Goal: Information Seeking & Learning: Check status

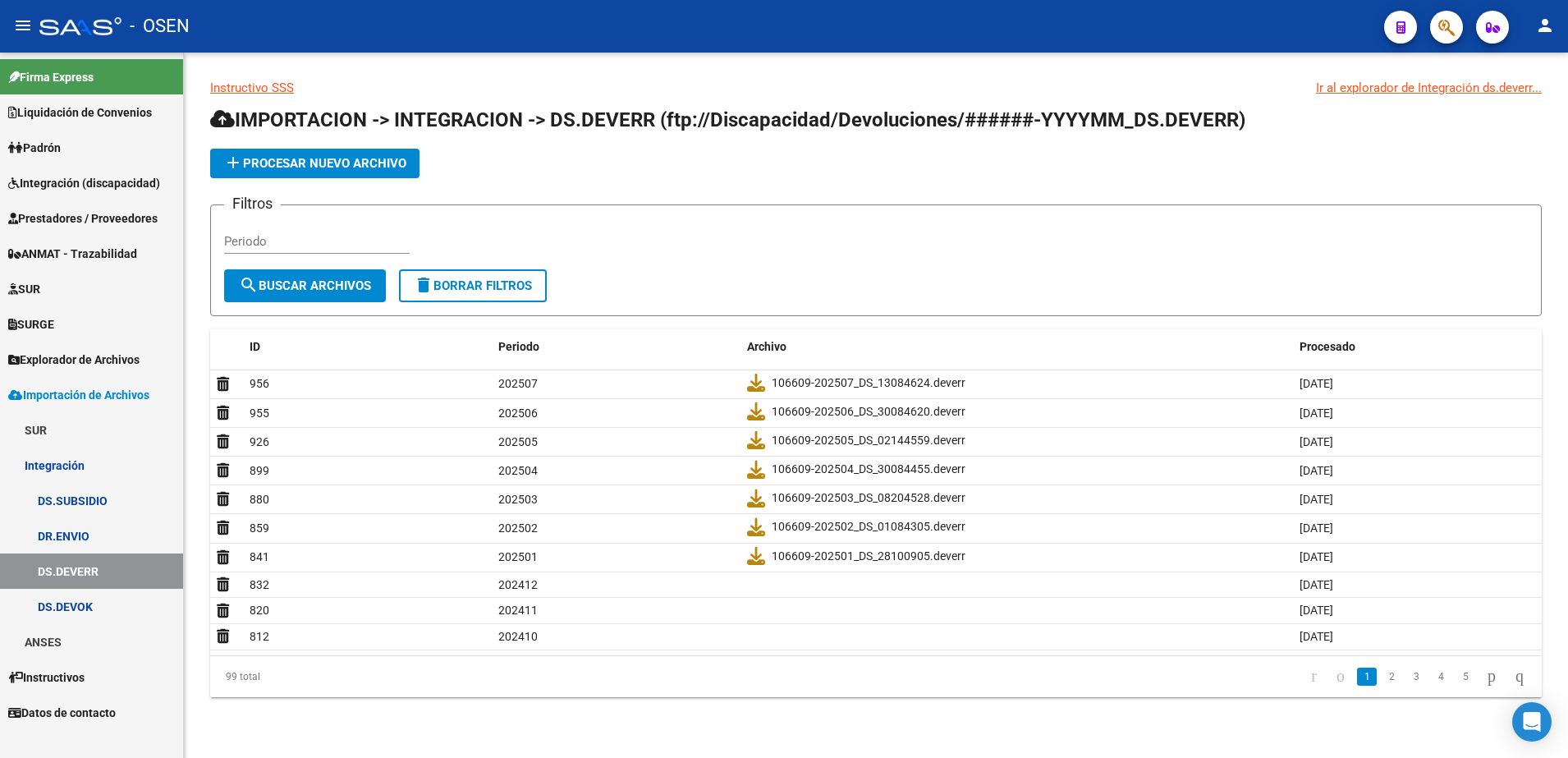
click at [92, 218] on span "Prestadores / Proveedores" at bounding box center [83, 218] width 149 height 18
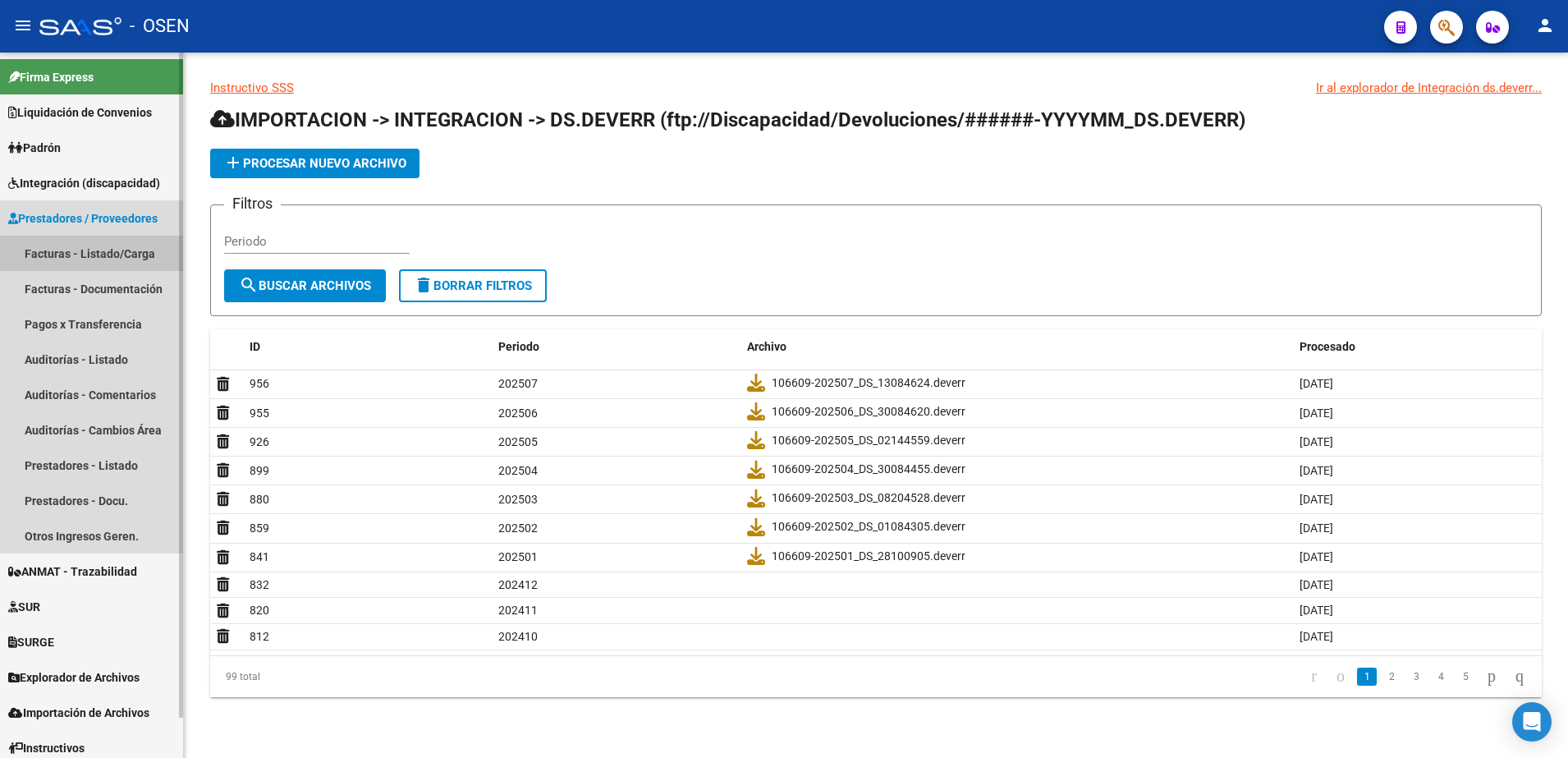
click at [92, 245] on link "Facturas - Listado/Carga" at bounding box center [91, 254] width 183 height 35
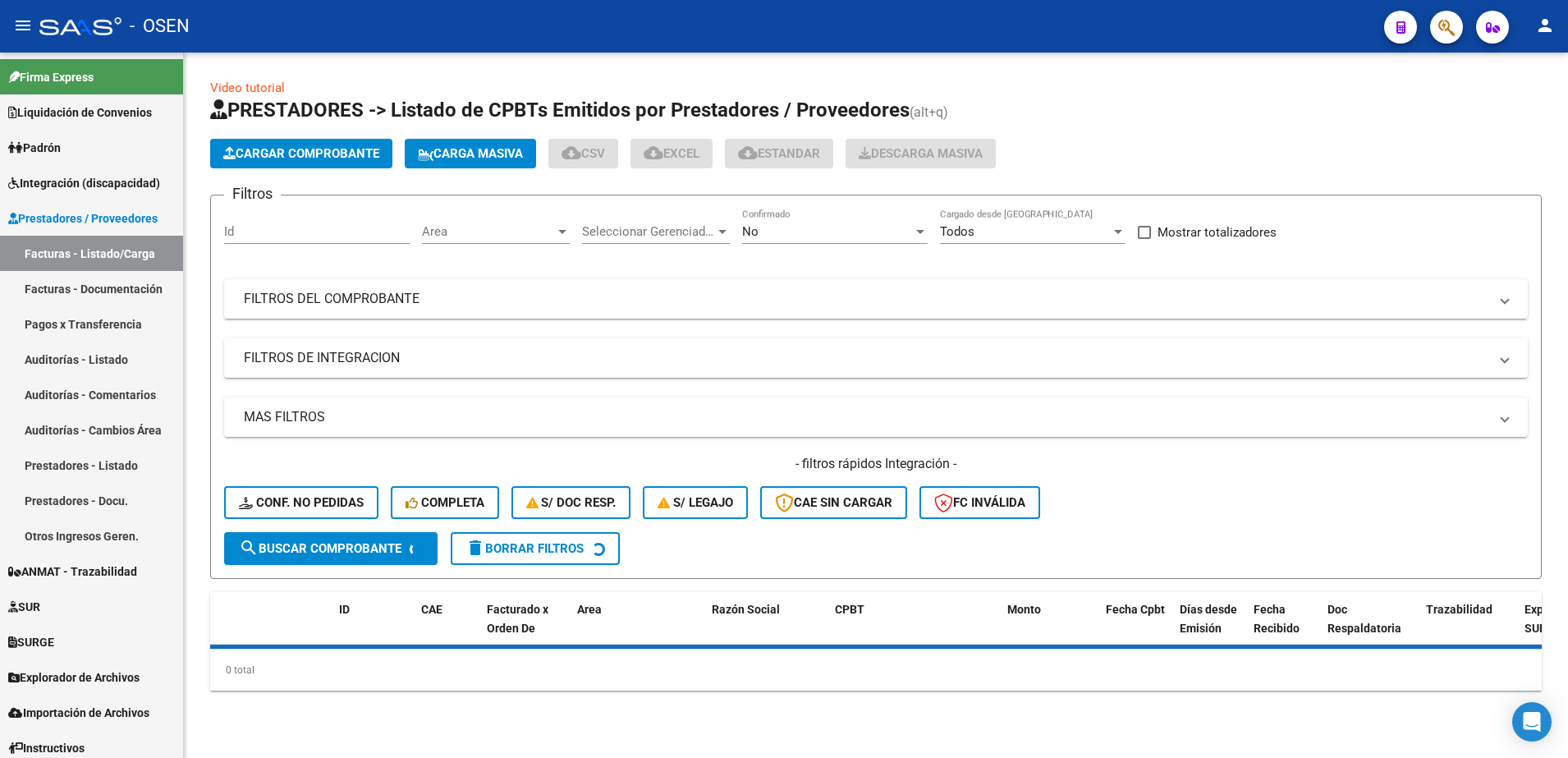
click at [793, 229] on div "No" at bounding box center [828, 232] width 171 height 15
click at [786, 147] on span "Todos" at bounding box center [835, 159] width 185 height 37
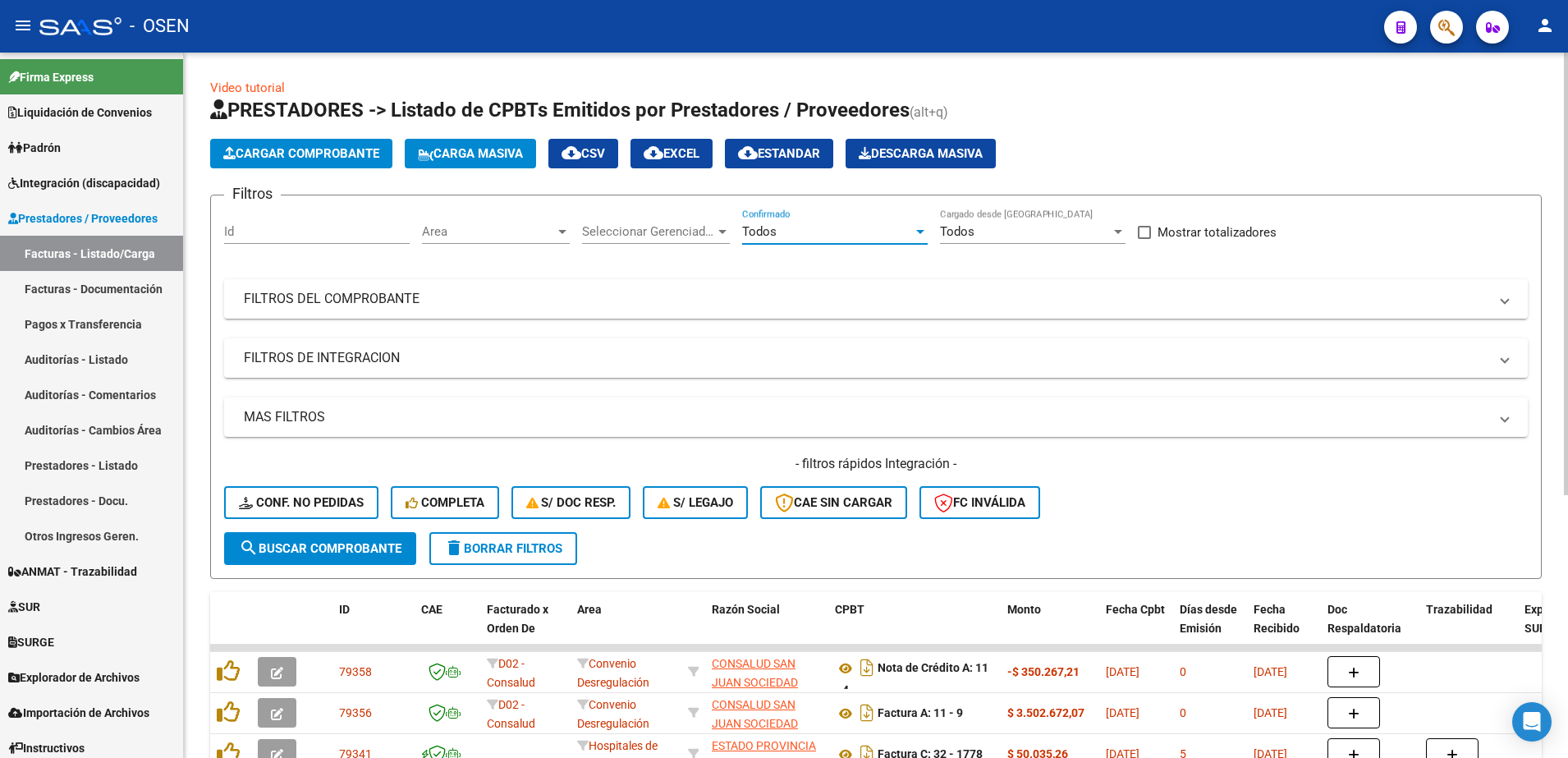
click at [519, 230] on span "Area" at bounding box center [489, 232] width 133 height 15
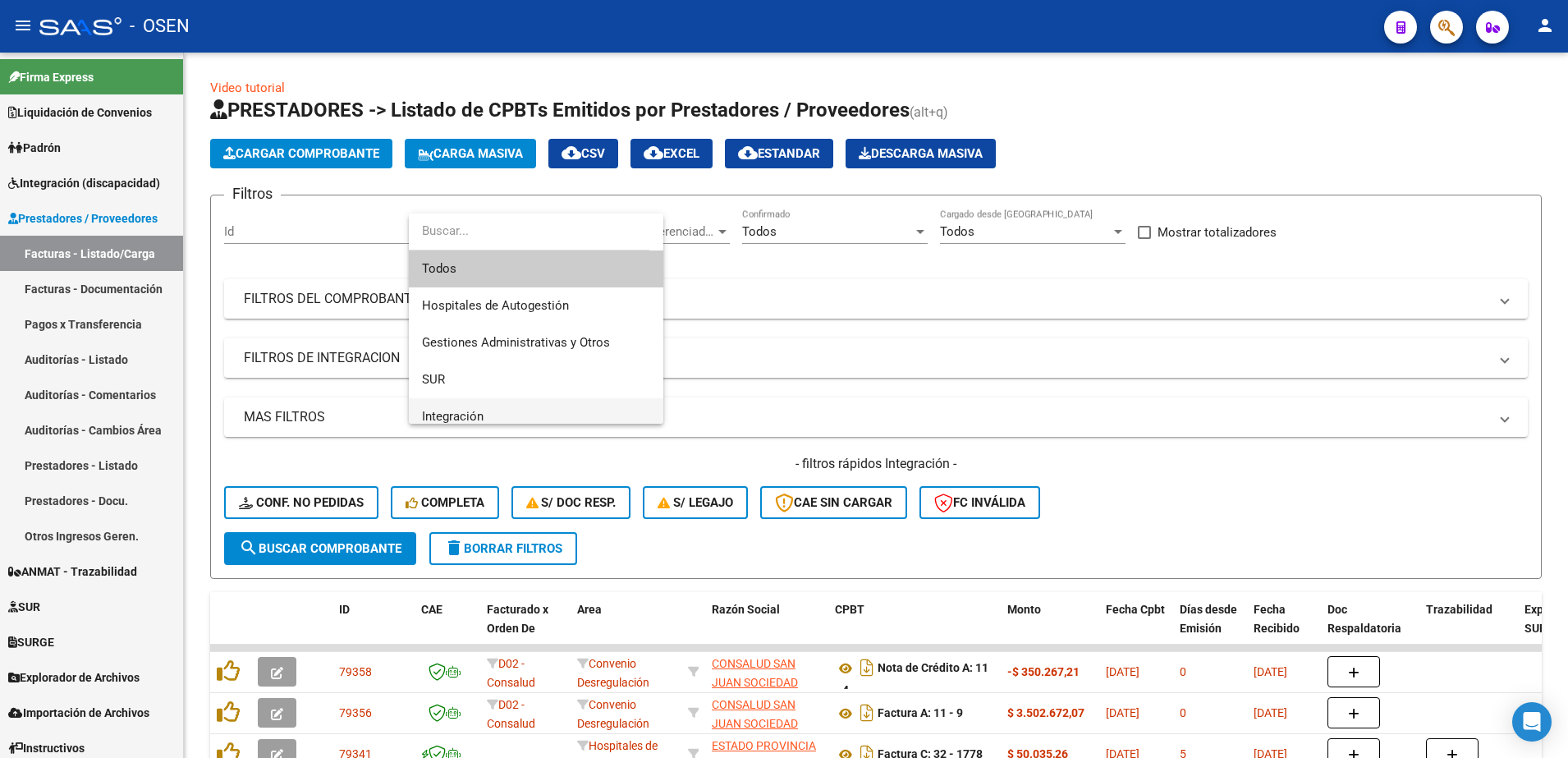
click at [494, 408] on span "Integración" at bounding box center [536, 417] width 228 height 37
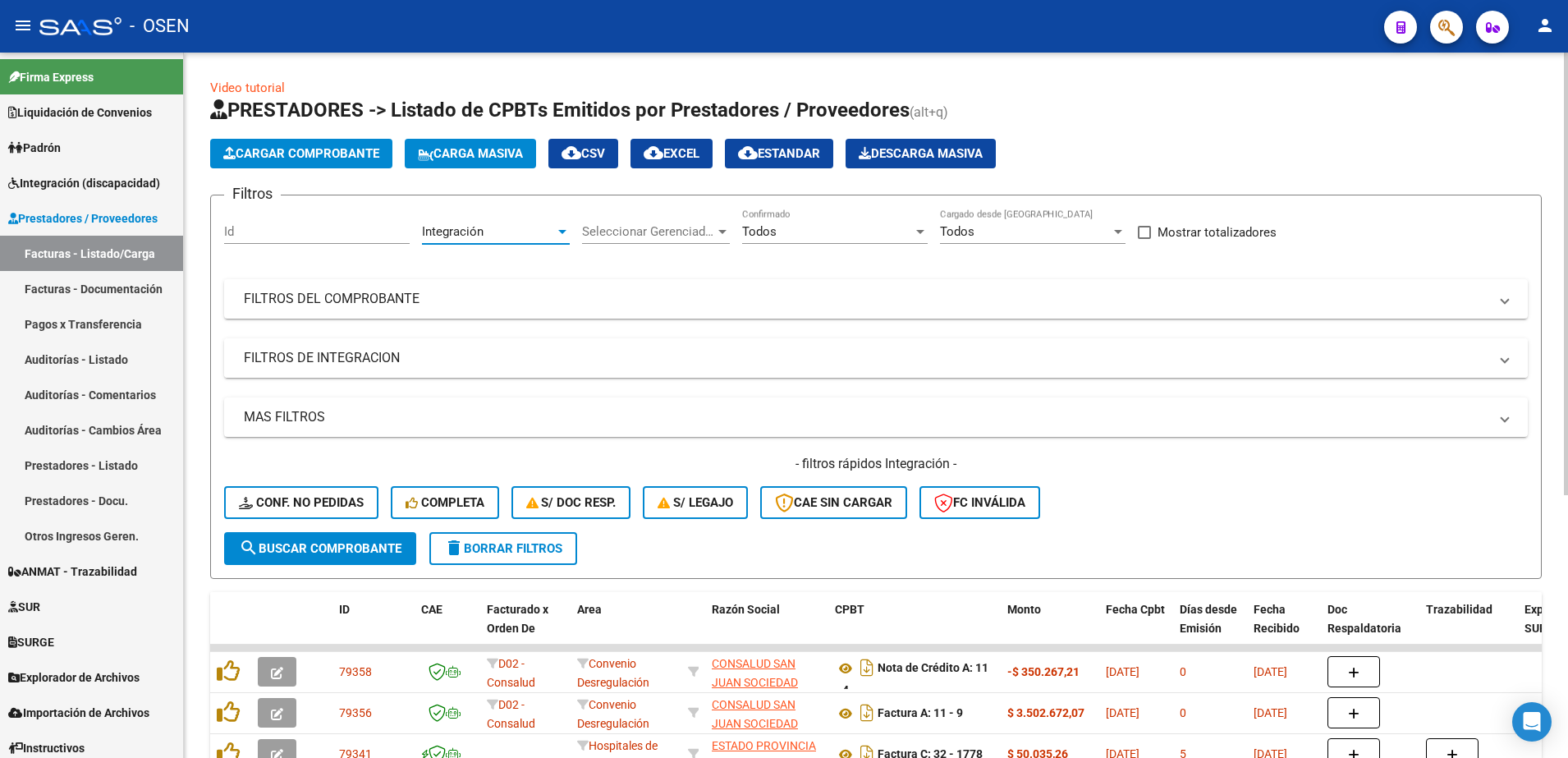
click at [415, 362] on mat-panel-title "FILTROS DE INTEGRACION" at bounding box center [866, 357] width 1245 height 18
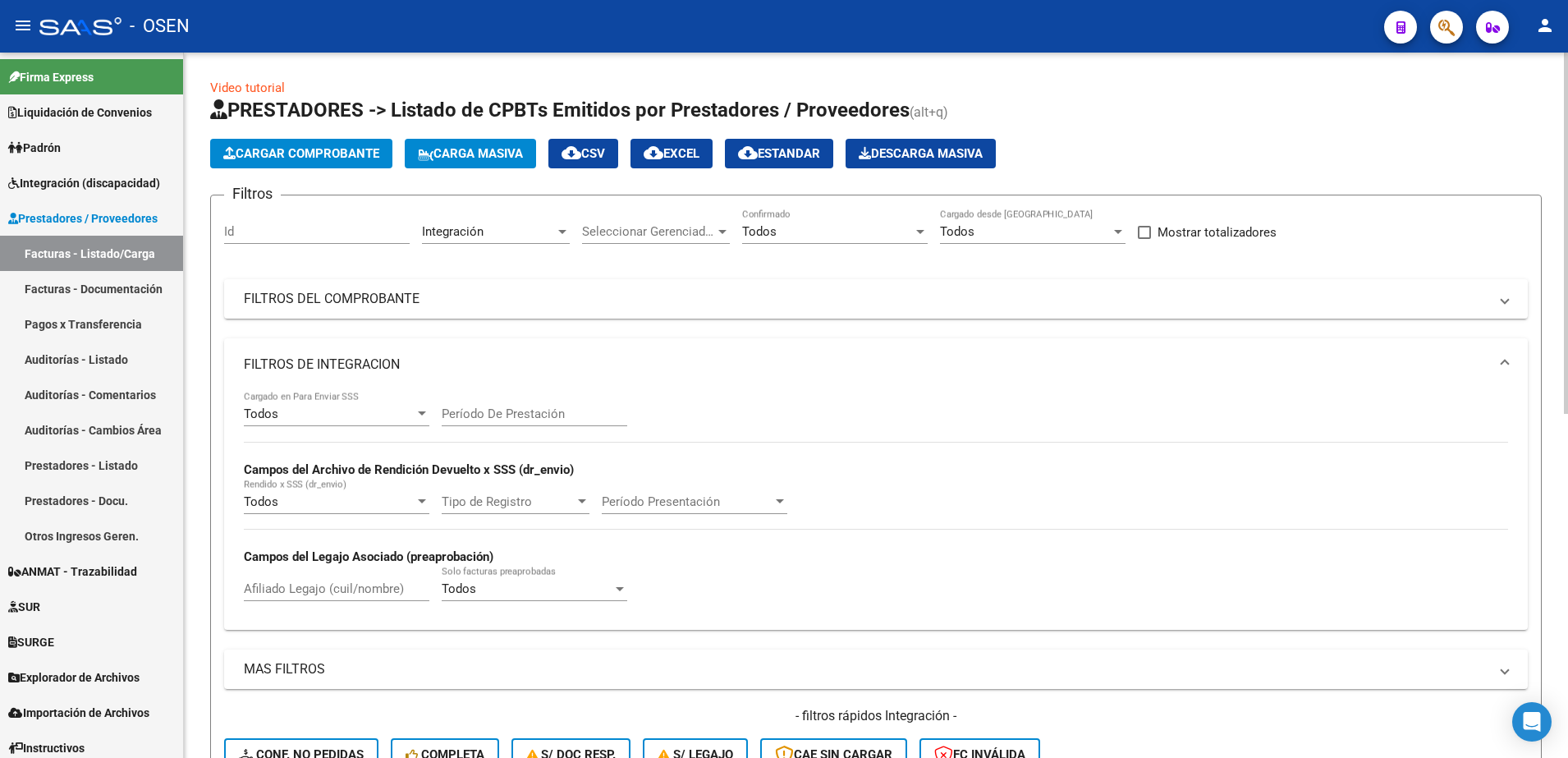
click at [345, 415] on div "Todos" at bounding box center [329, 414] width 171 height 15
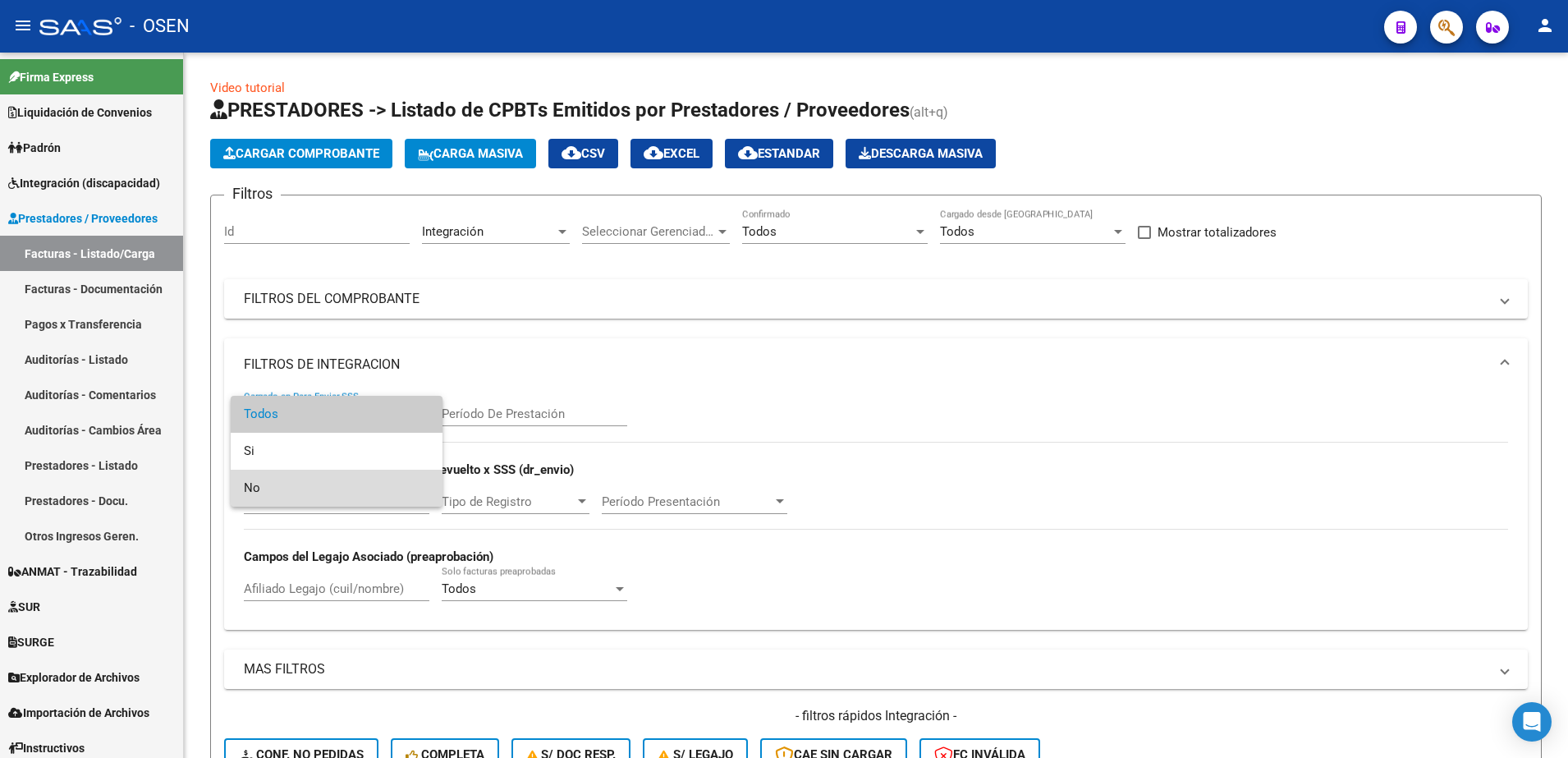
click at [309, 488] on span "No" at bounding box center [336, 488] width 185 height 37
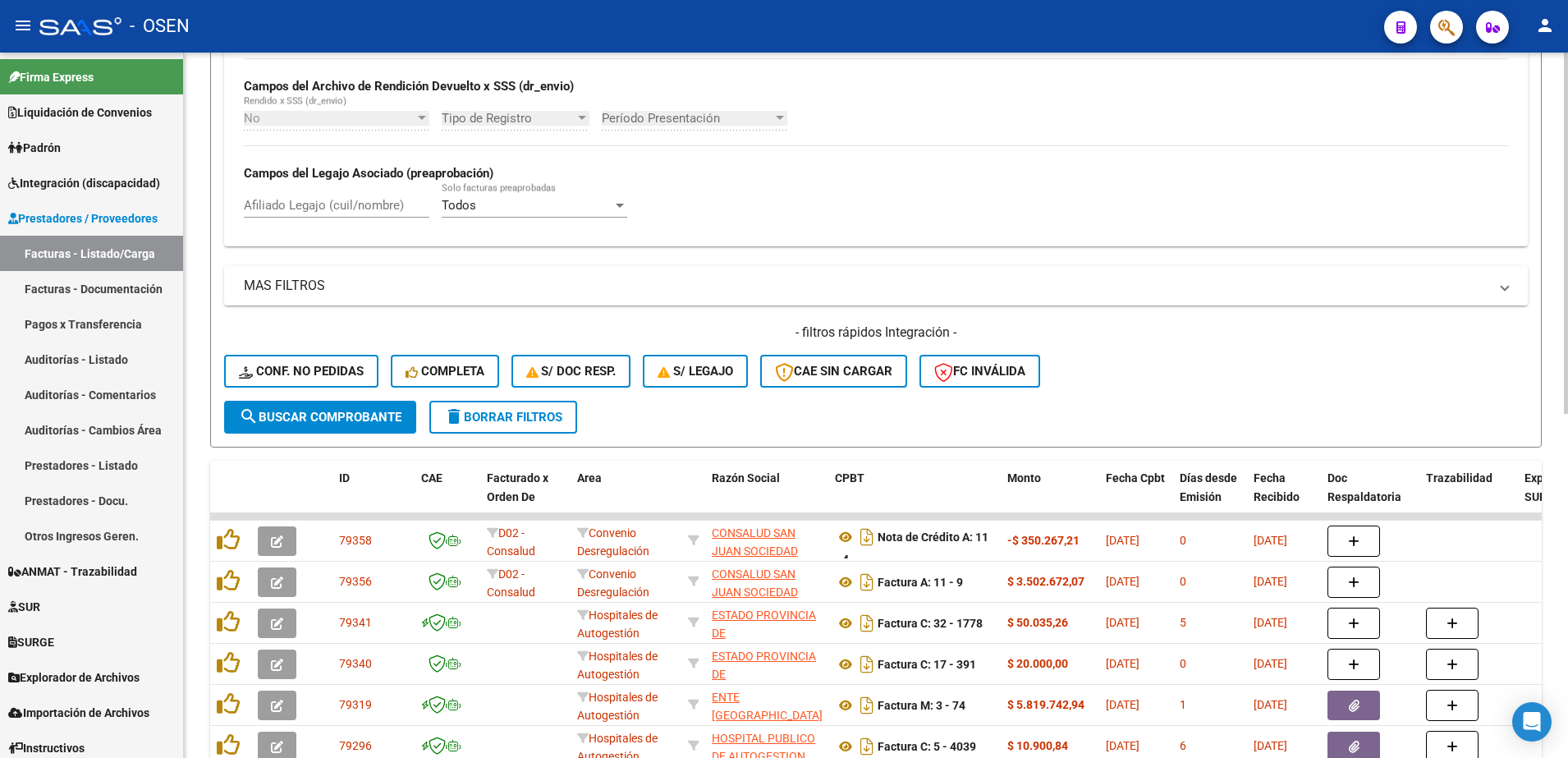
scroll to position [396, 0]
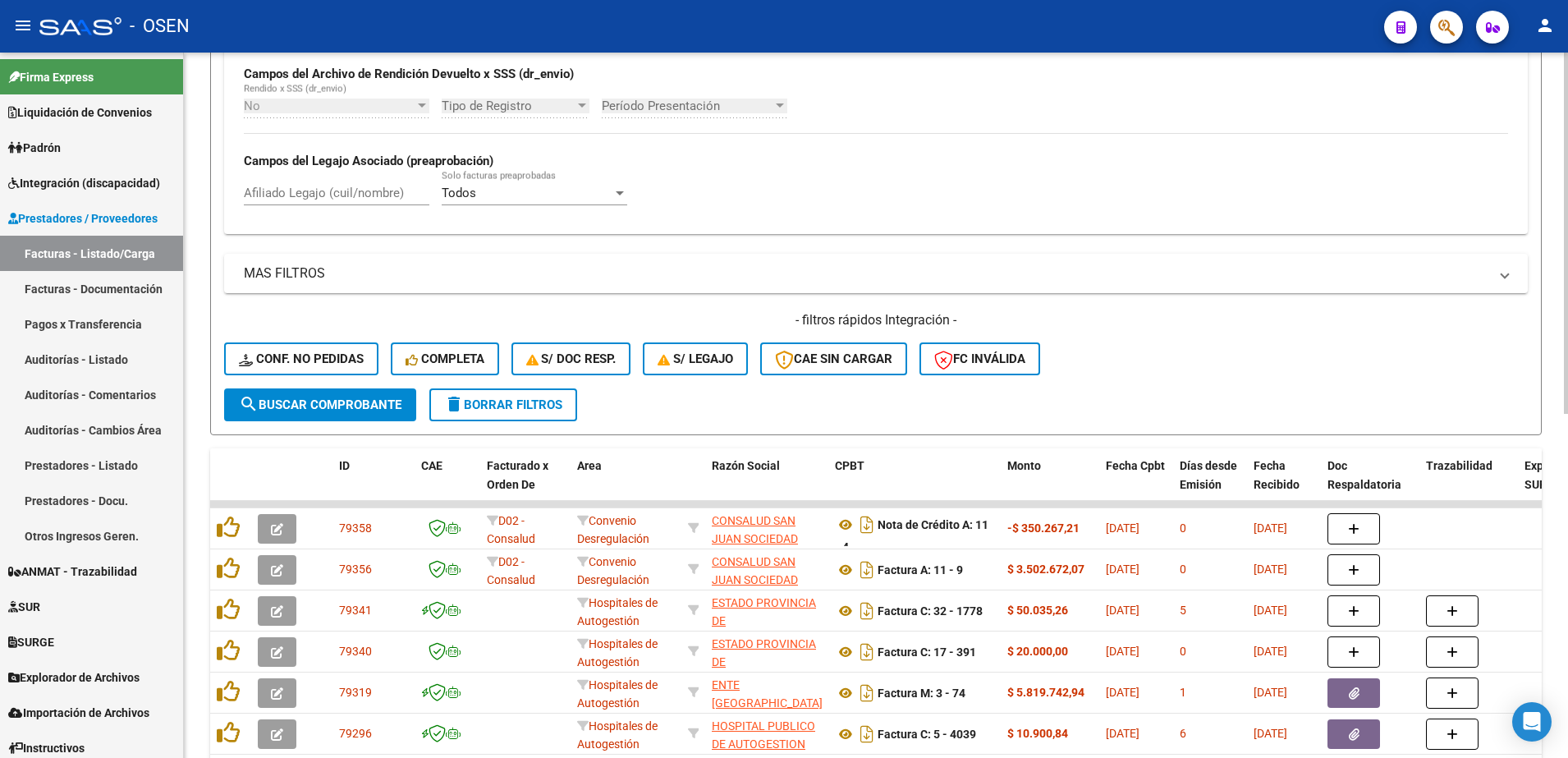
click at [1547, 463] on div "Video tutorial PRESTADORES -> Listado de CPBTs Emitidos por Prestadores / Prove…" at bounding box center [878, 337] width 1388 height 1362
click at [383, 411] on span "search Buscar Comprobante" at bounding box center [320, 405] width 163 height 15
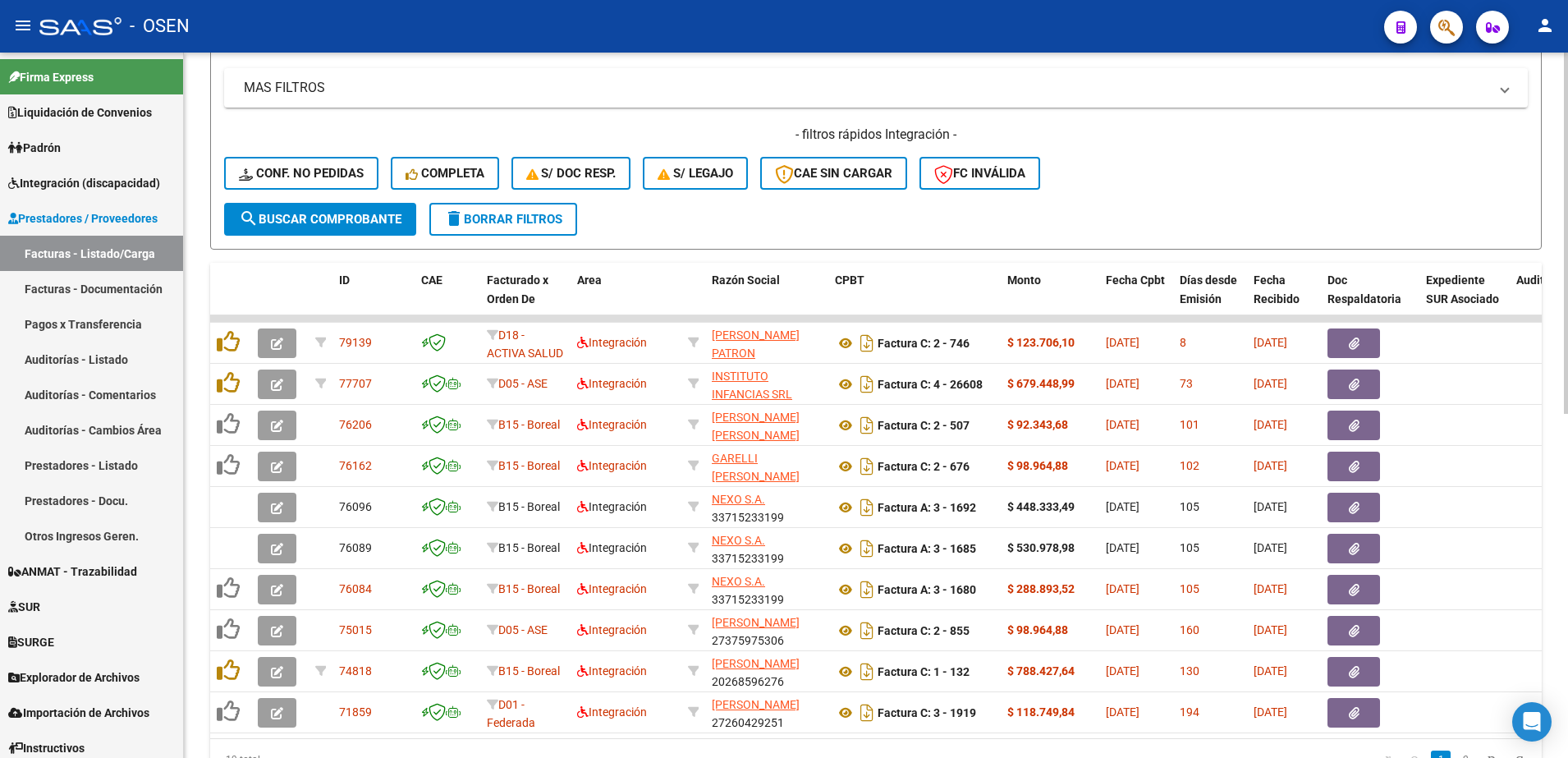
scroll to position [672, 0]
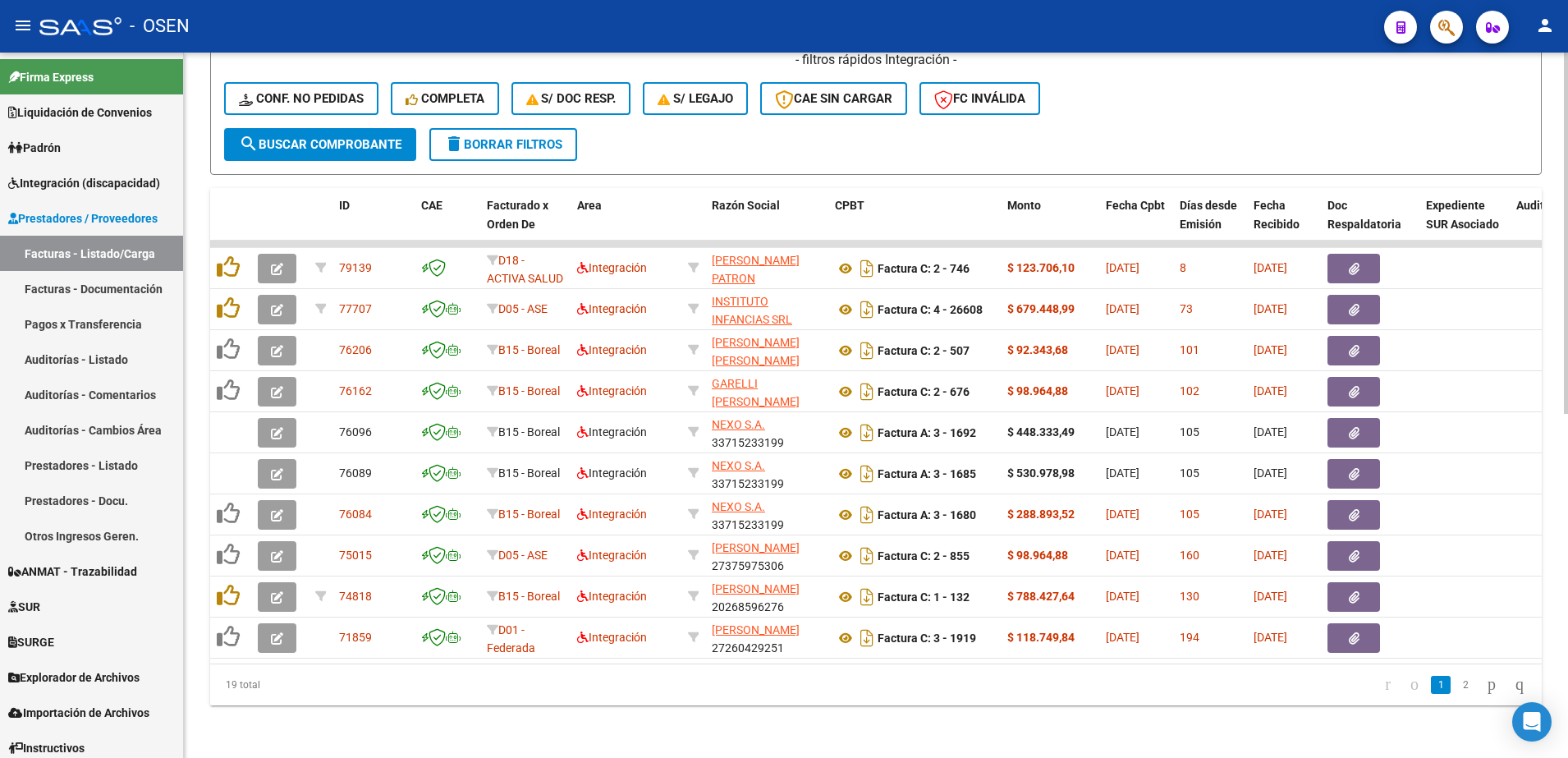
click at [1568, 460] on html "menu - OSEN person Firma Express Liquidación de Convenios SSS - Sur Padrón Afil…" at bounding box center [784, 379] width 1568 height 758
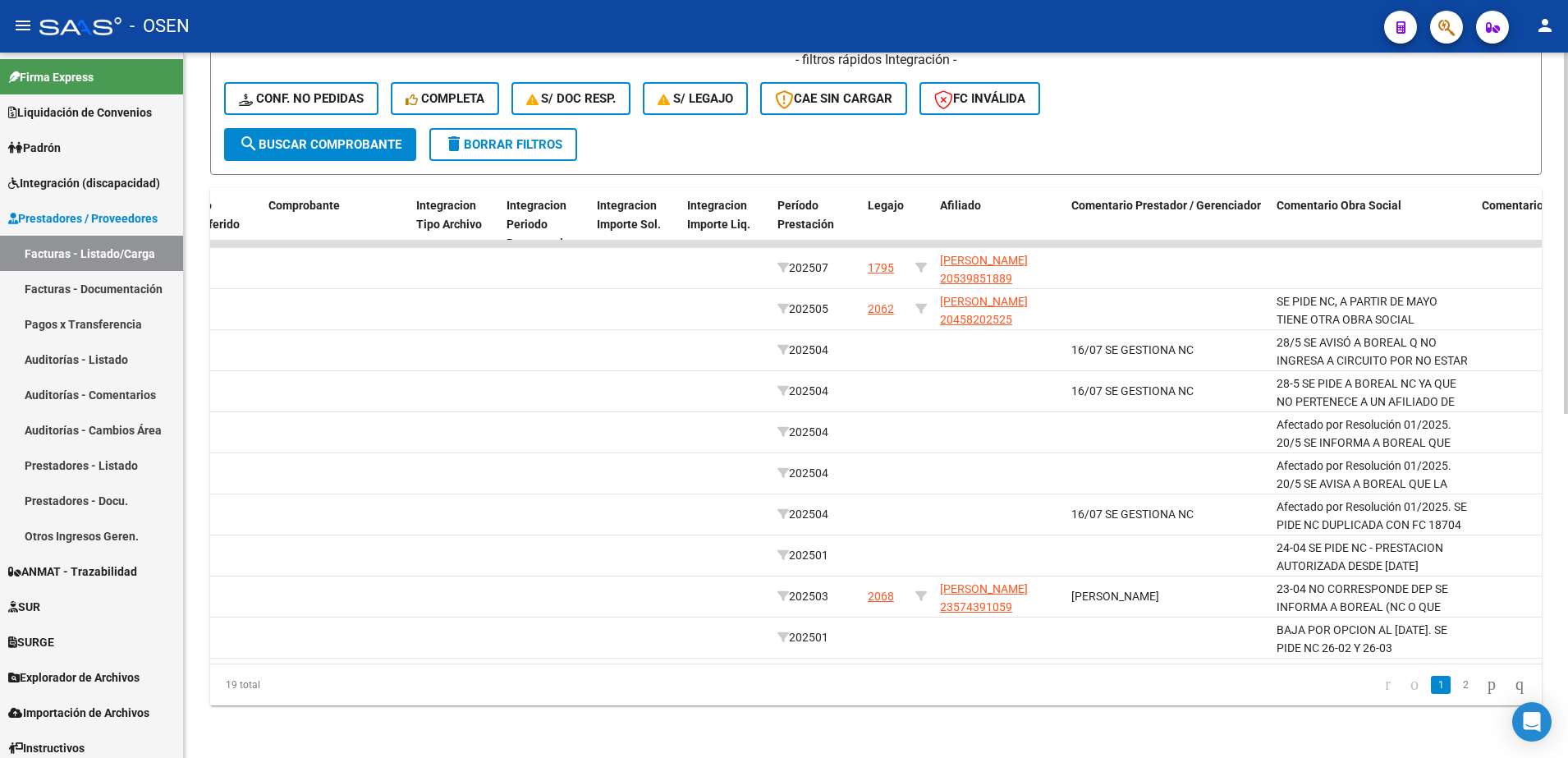
scroll to position [0, 0]
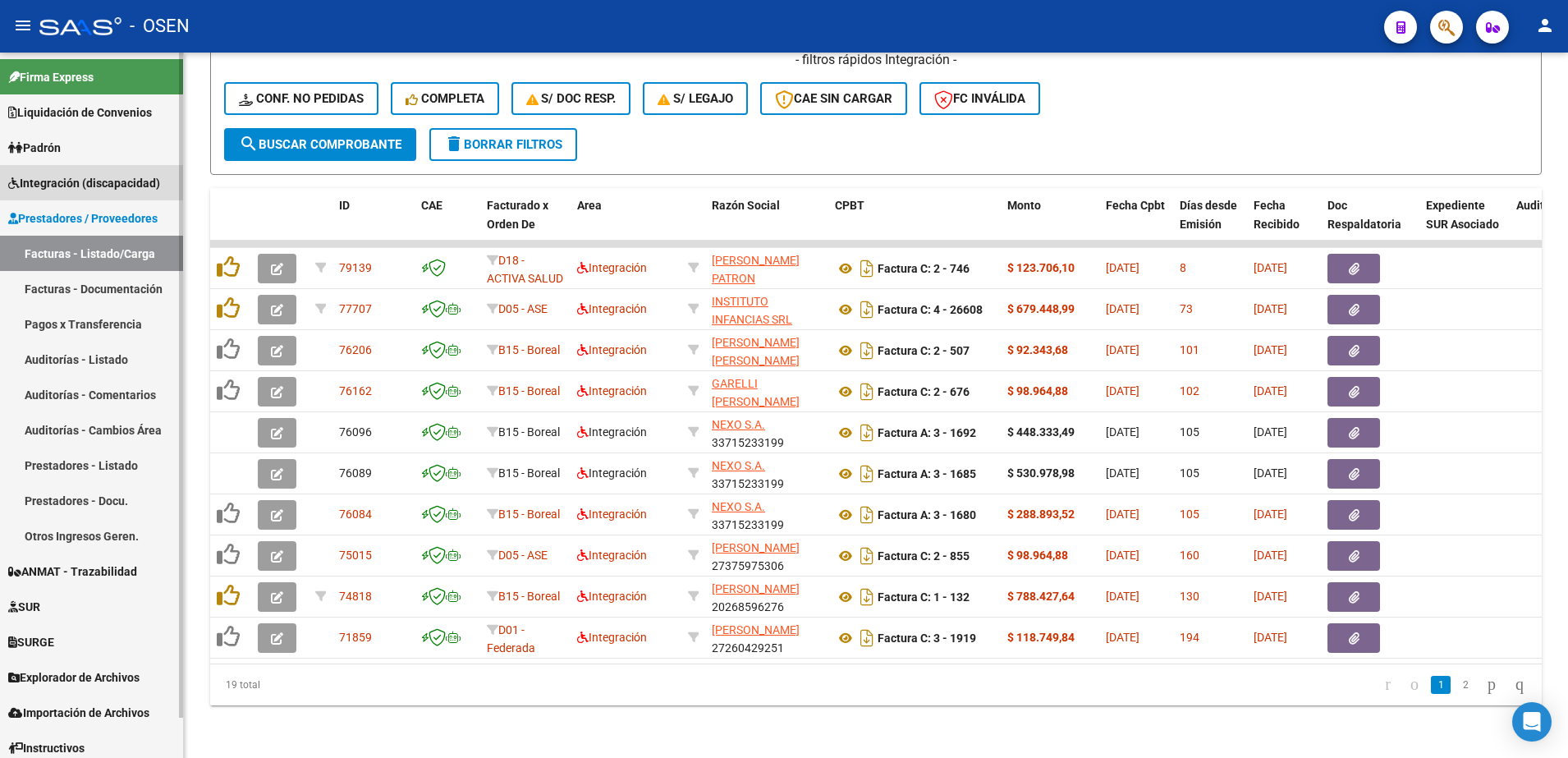
click at [96, 187] on span "Integración (discapacidad)" at bounding box center [84, 183] width 152 height 18
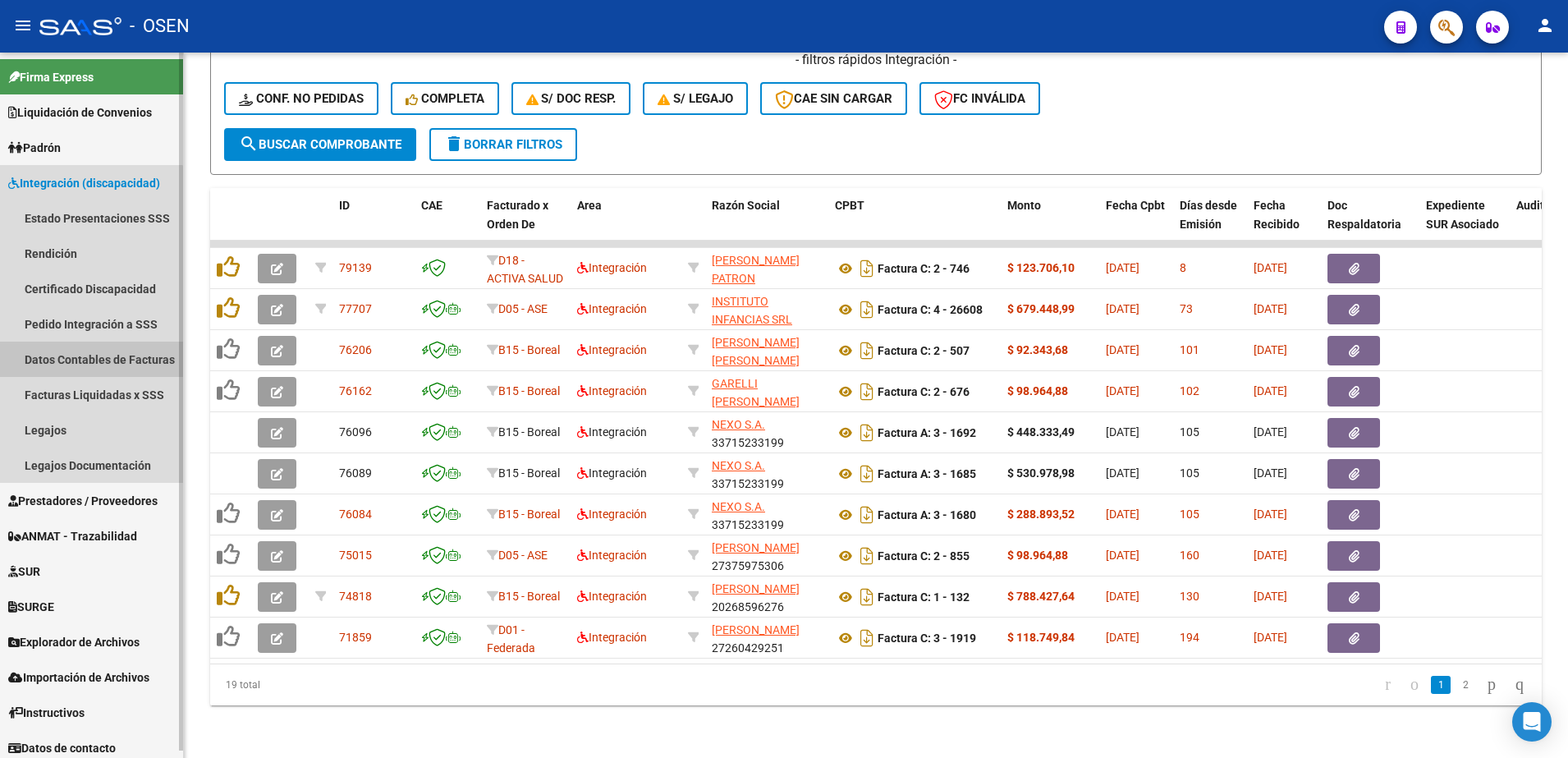
click at [82, 343] on link "Datos Contables de Facturas" at bounding box center [91, 359] width 183 height 35
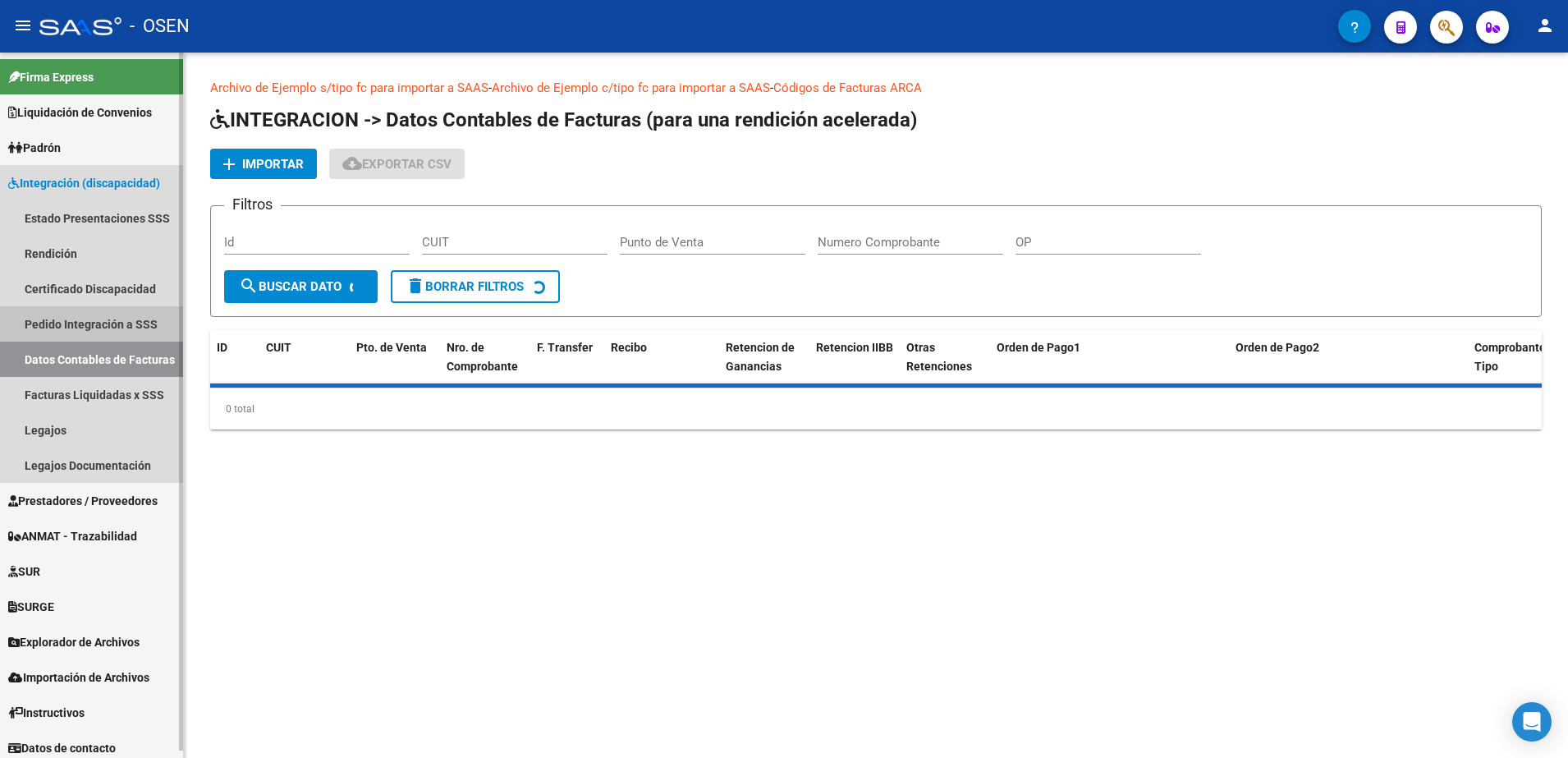
click at [82, 338] on link "Pedido Integración a SSS" at bounding box center [91, 324] width 183 height 35
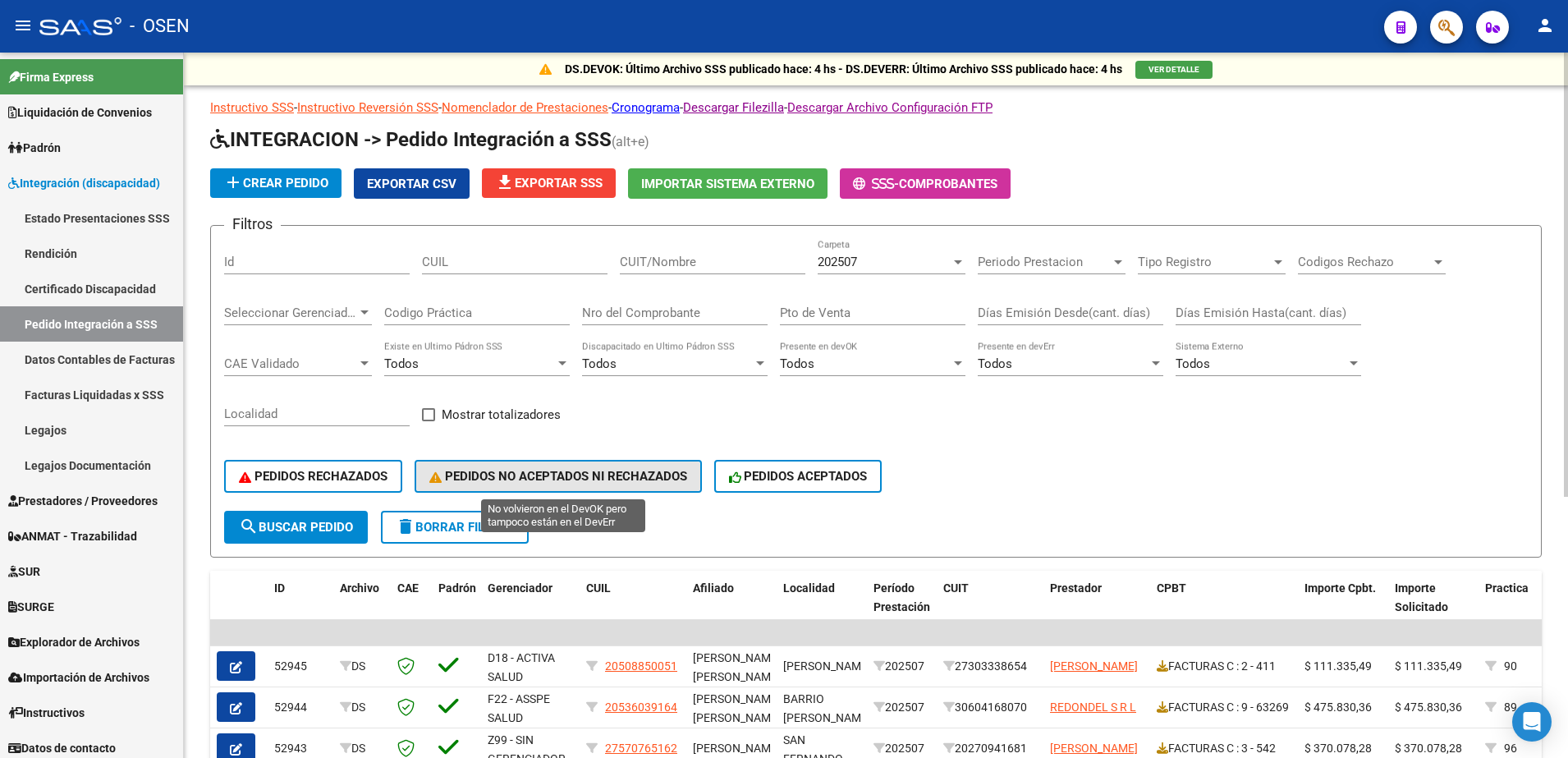
click at [614, 470] on span "PEDIDOS NO ACEPTADOS NI RECHAZADOS" at bounding box center [558, 476] width 258 height 15
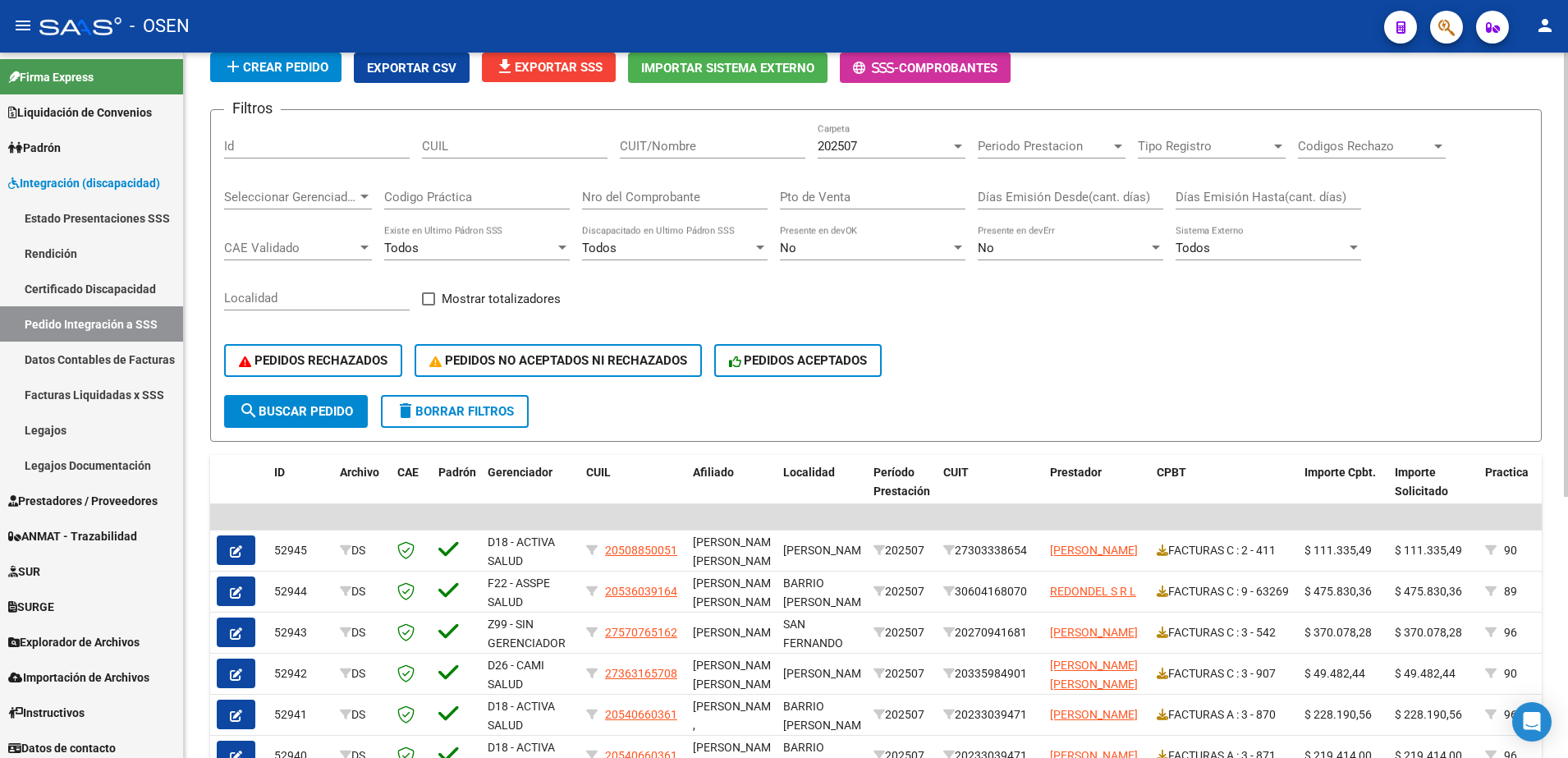
scroll to position [111, 0]
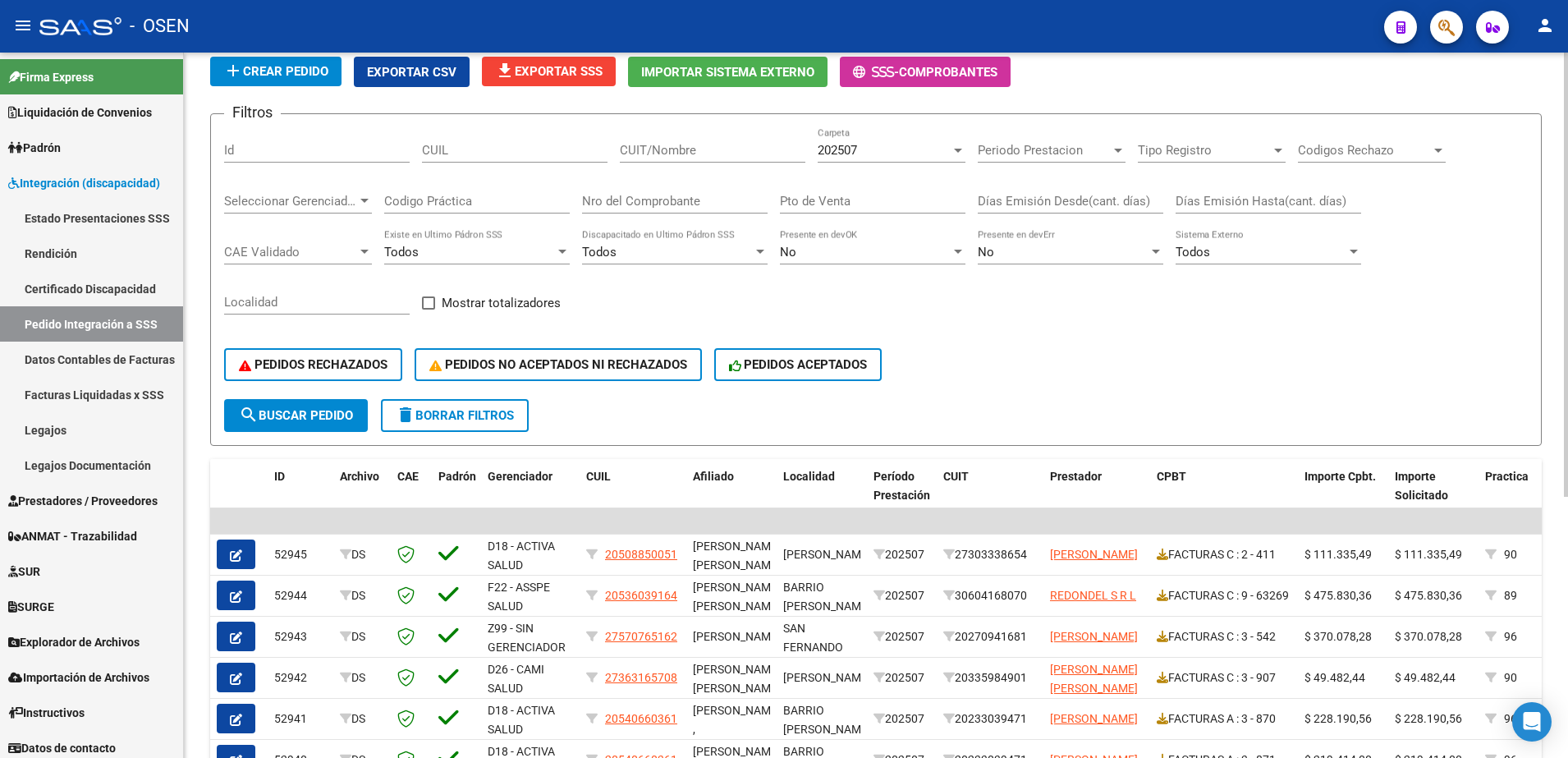
click at [1522, 267] on div "DS.DEVOK: Último Archivo SSS publicado hace: 4 hs - DS.DEVERR: Último Archivo S…" at bounding box center [878, 492] width 1388 height 1104
click at [456, 412] on span "delete Borrar Filtros" at bounding box center [455, 416] width 118 height 15
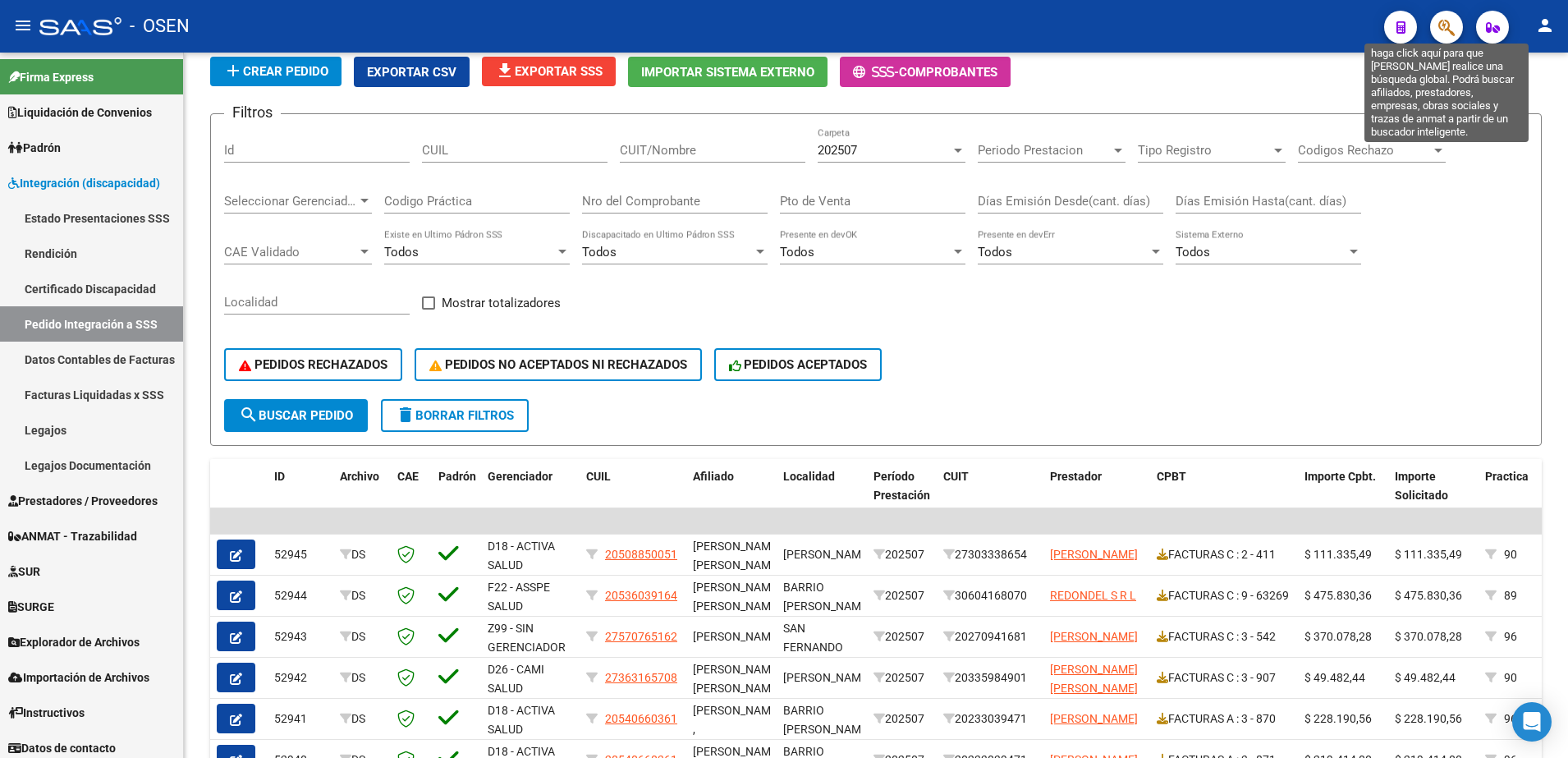
click at [1441, 32] on icon "button" at bounding box center [1447, 27] width 16 height 19
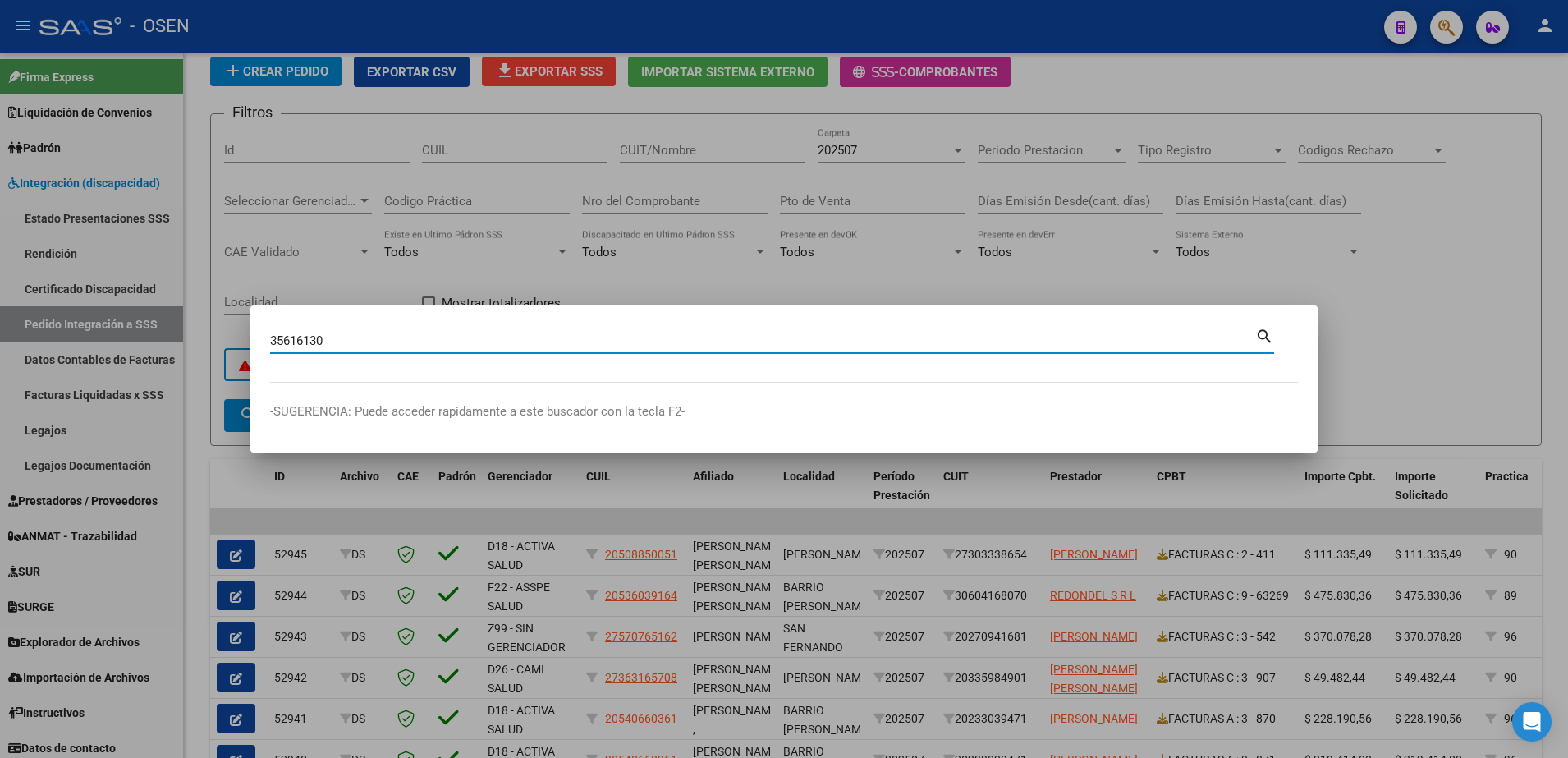
type input "35616130"
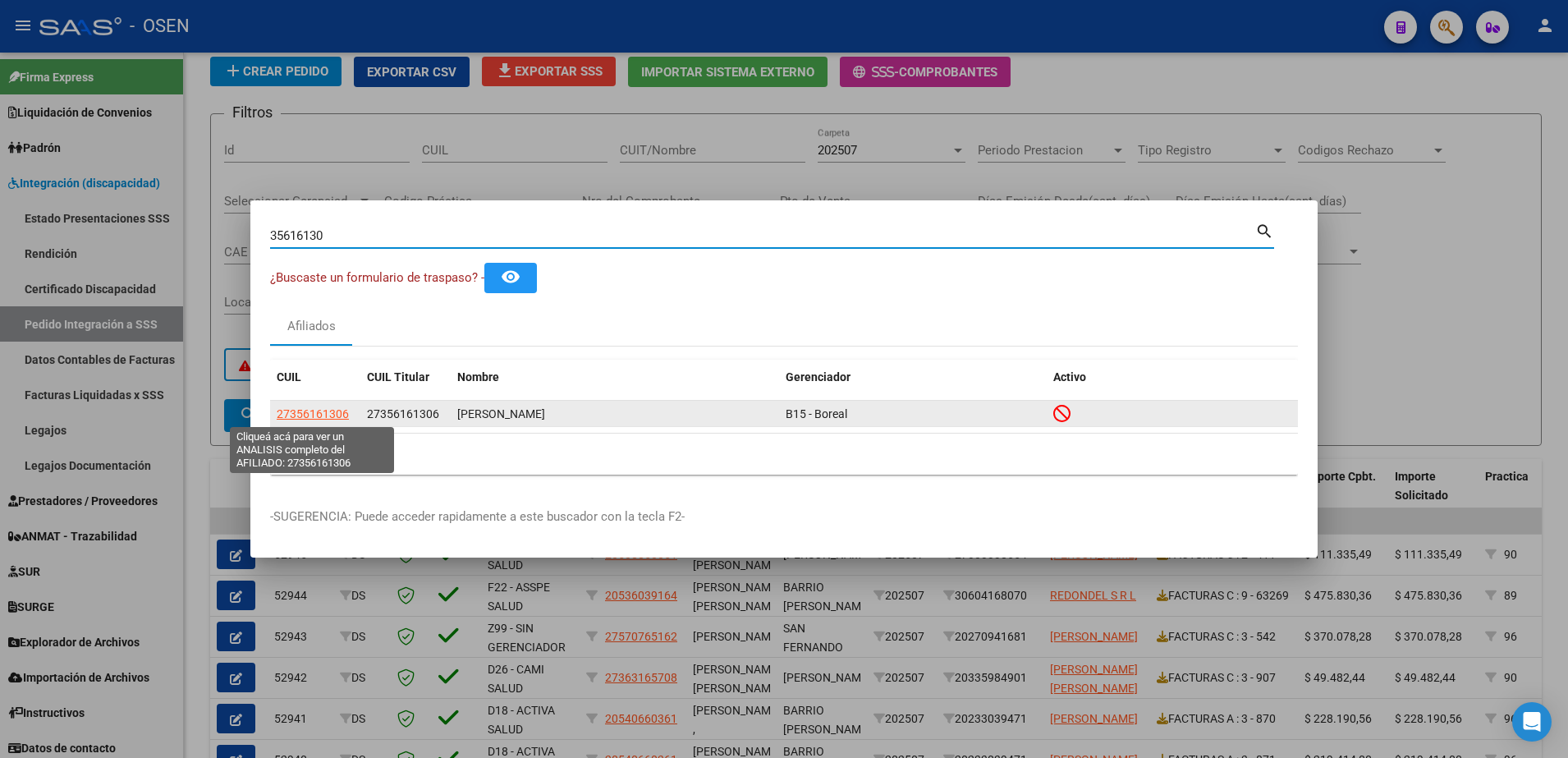
click at [341, 415] on span "27356161306" at bounding box center [313, 414] width 72 height 13
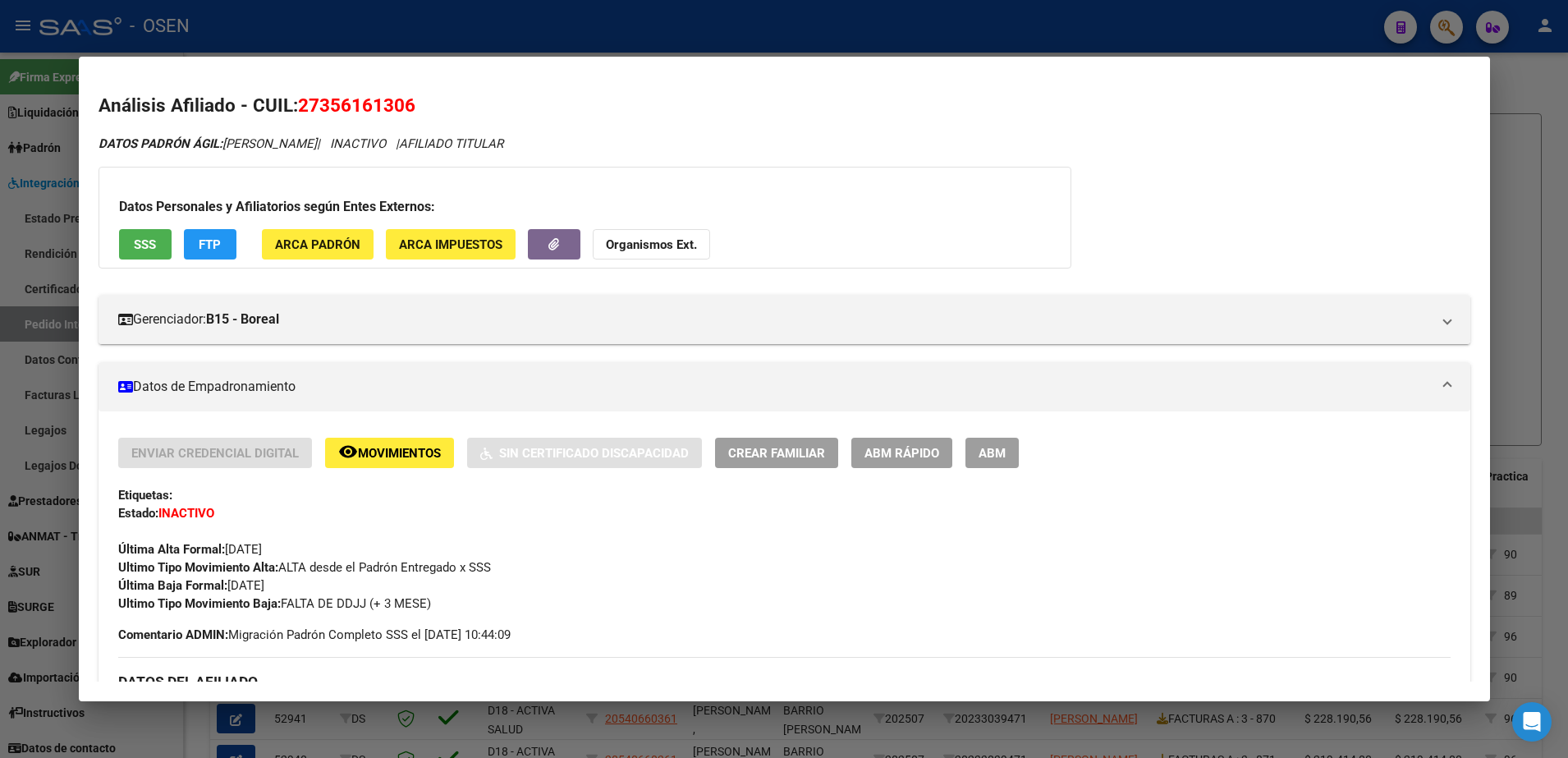
click at [156, 237] on span "SSS" at bounding box center [145, 245] width 22 height 15
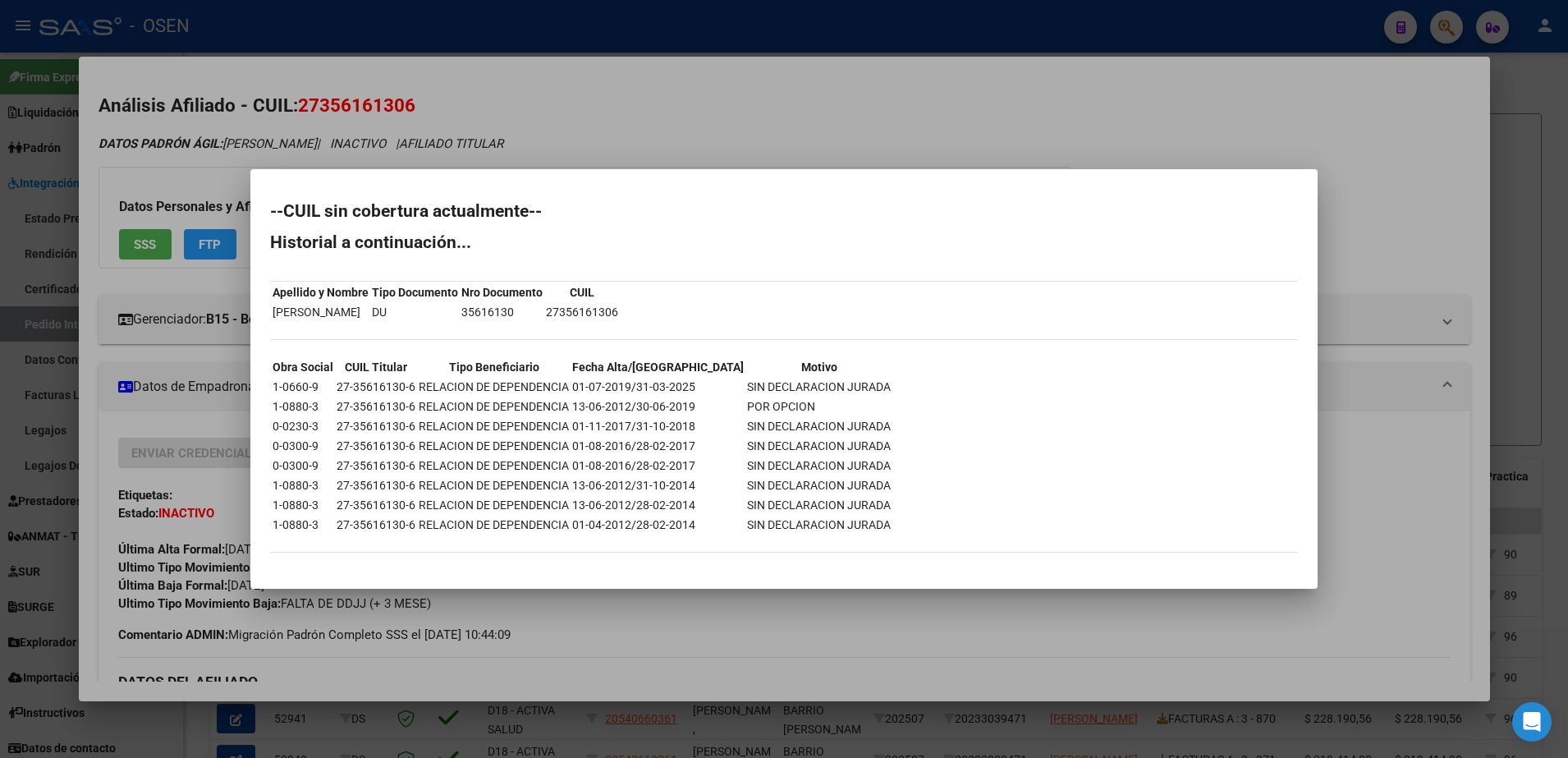
drag, startPoint x: 572, startPoint y: 384, endPoint x: 690, endPoint y: 389, distance: 118.1
click at [690, 389] on td "01-07-2019/31-03-2025" at bounding box center [658, 386] width 174 height 18
click at [199, 725] on div at bounding box center [784, 379] width 1568 height 758
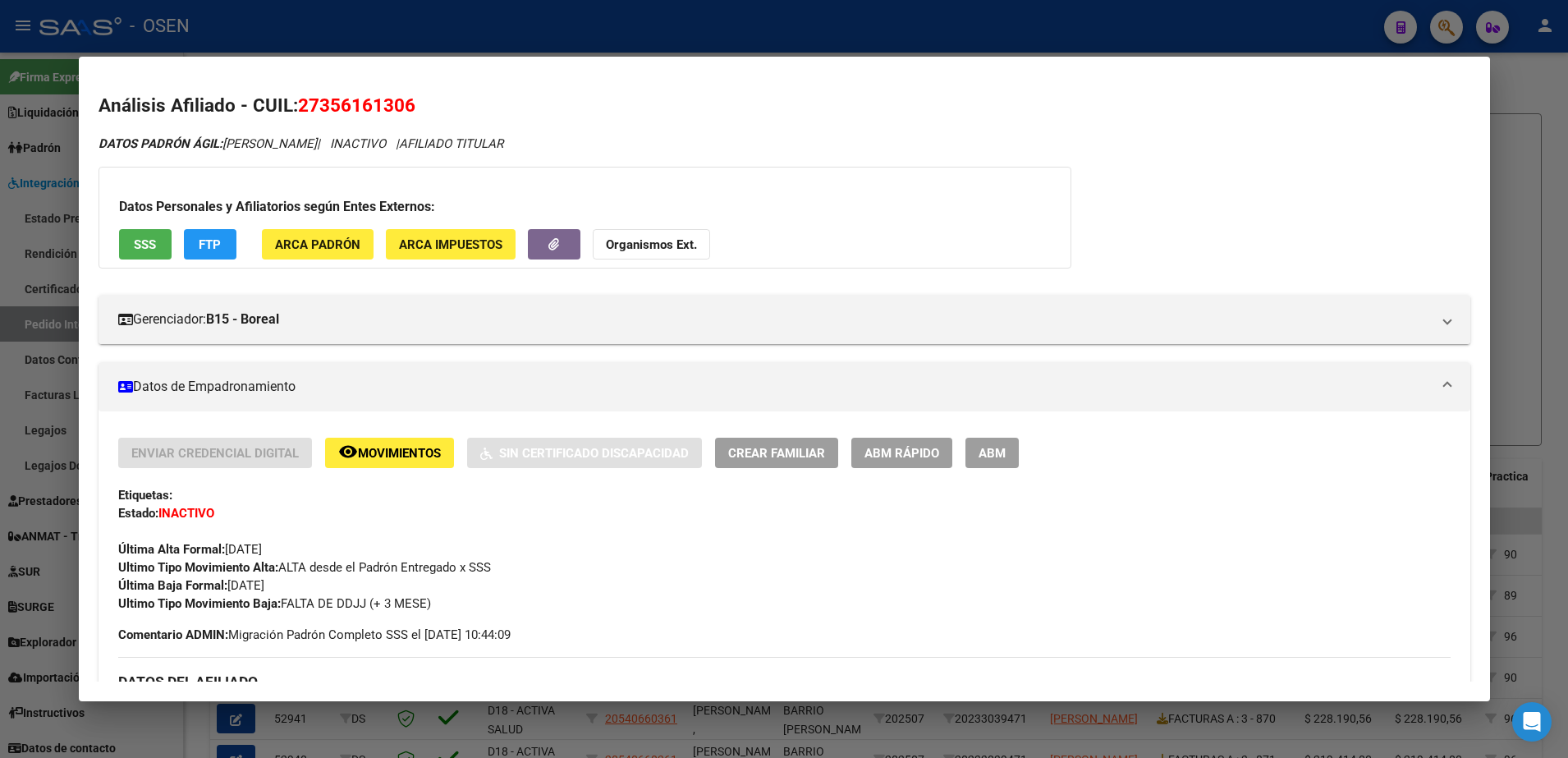
click at [199, 725] on div at bounding box center [784, 379] width 1568 height 758
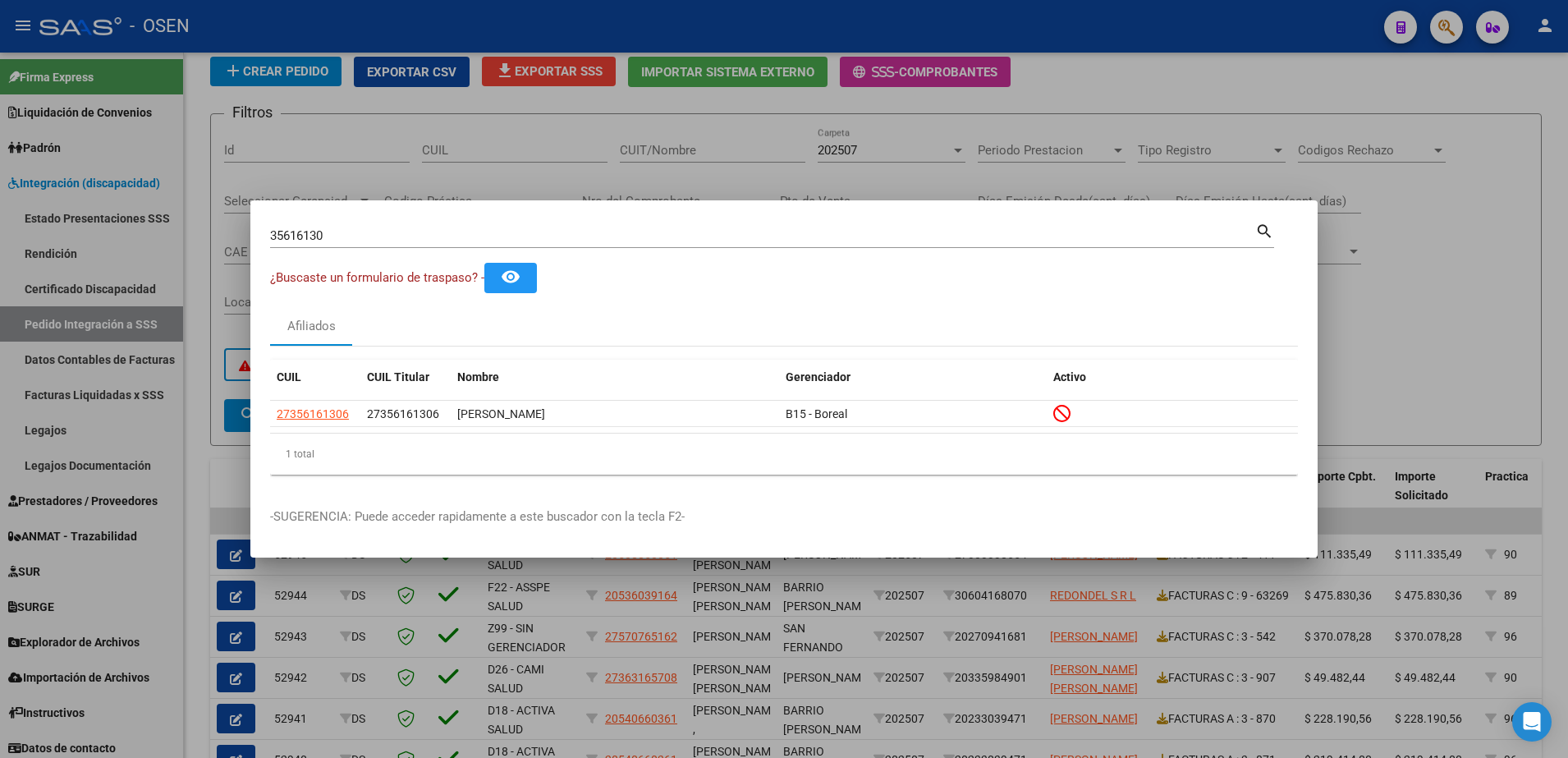
click at [199, 725] on div at bounding box center [784, 379] width 1568 height 758
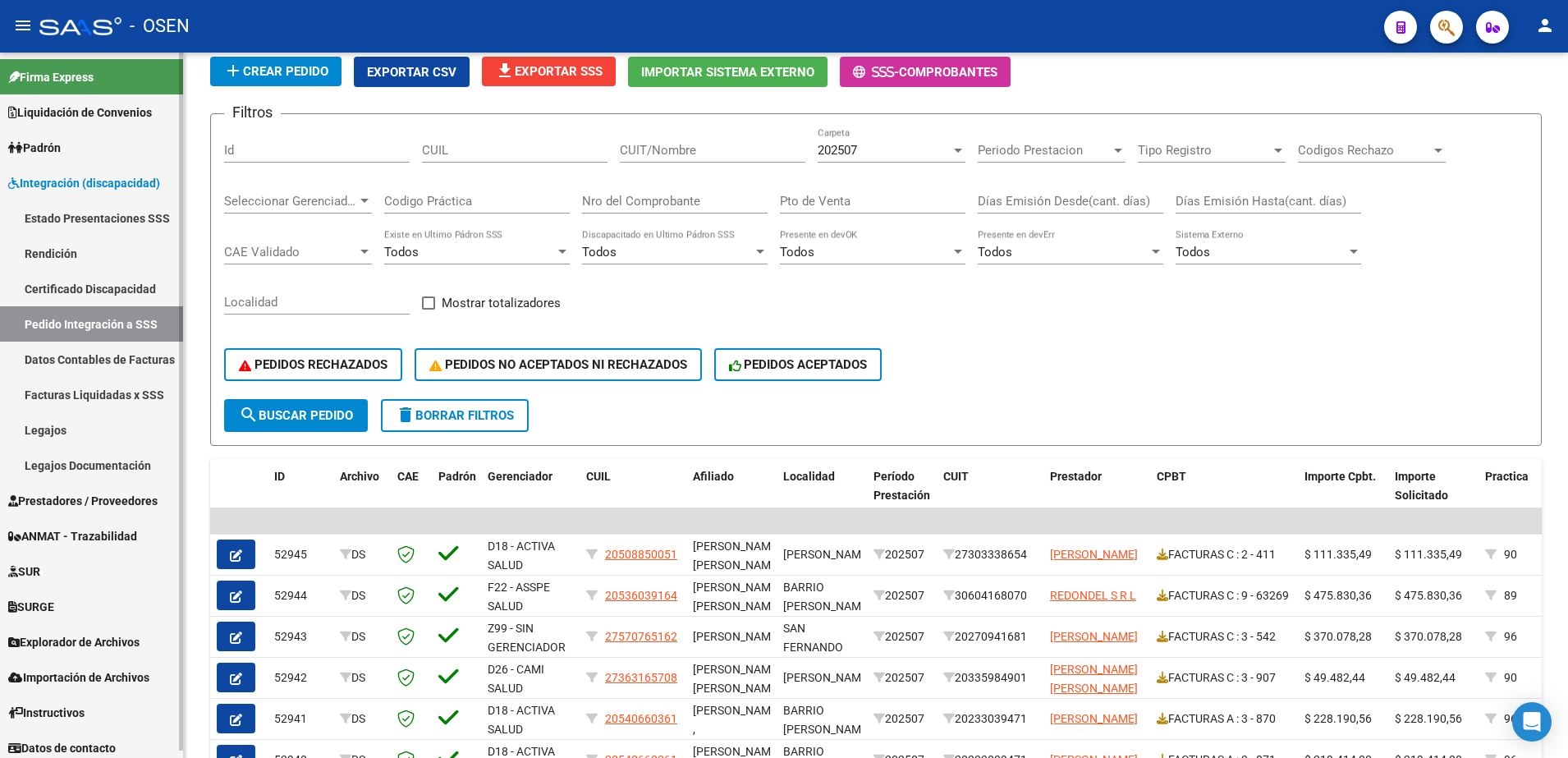
click at [52, 510] on link "Prestadores / Proveedores" at bounding box center [91, 501] width 183 height 35
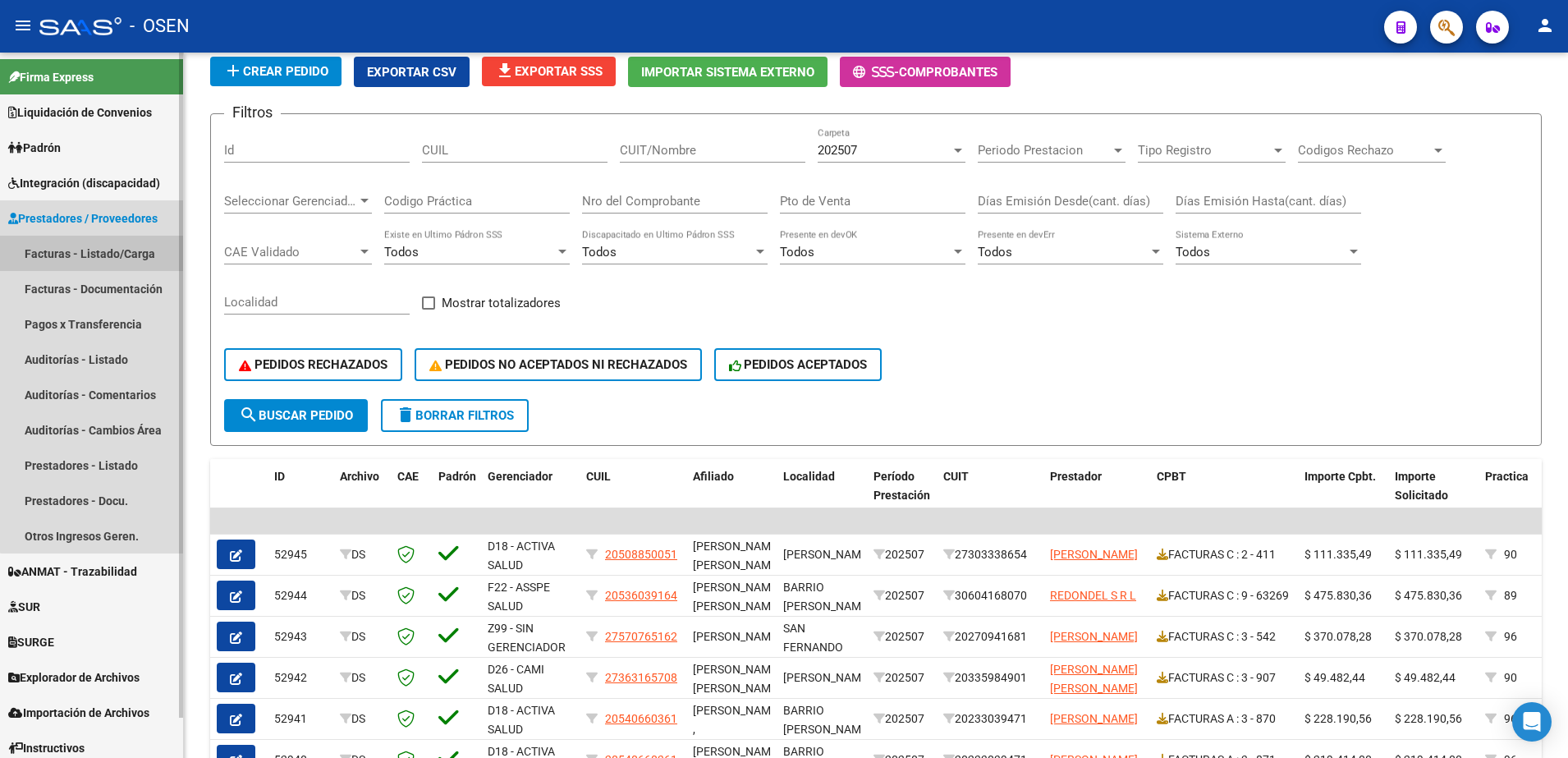
click at [107, 254] on link "Facturas - Listado/Carga" at bounding box center [91, 254] width 183 height 35
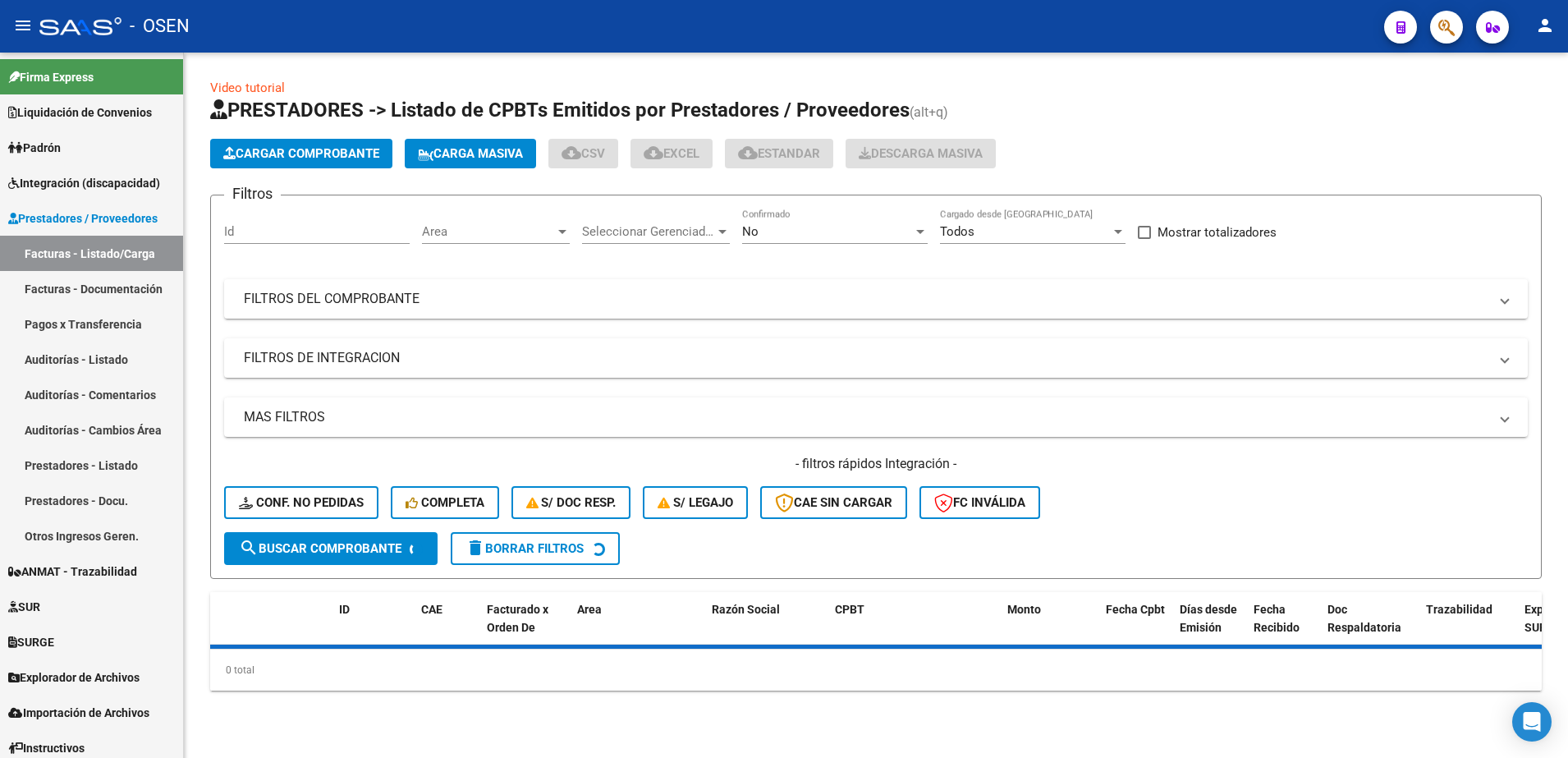
click at [790, 237] on div "No" at bounding box center [828, 232] width 171 height 15
click at [786, 165] on span "Todos" at bounding box center [835, 159] width 185 height 37
click at [507, 234] on span "Area" at bounding box center [489, 232] width 133 height 15
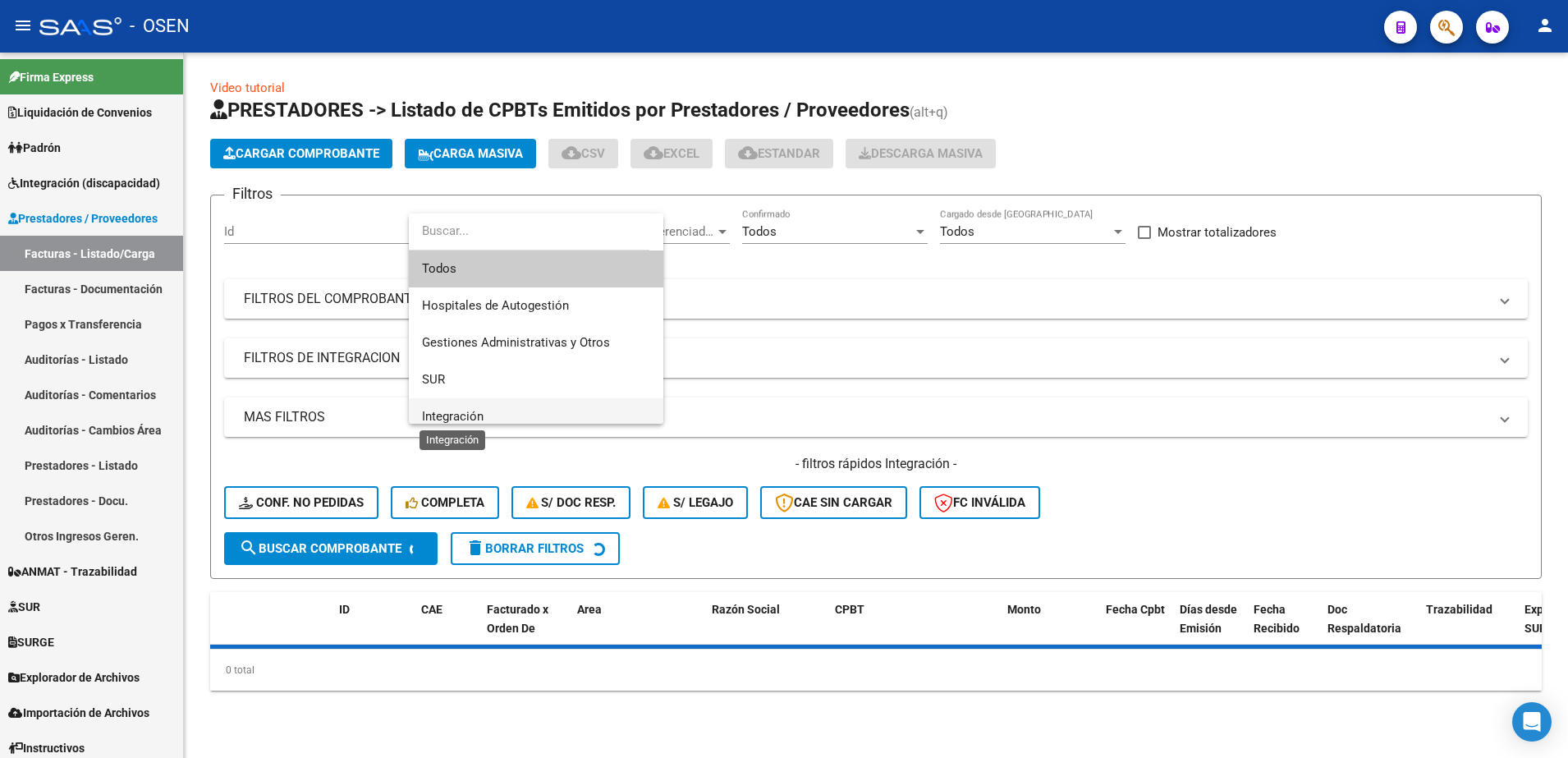
click at [451, 422] on span "Integración" at bounding box center [453, 417] width 62 height 15
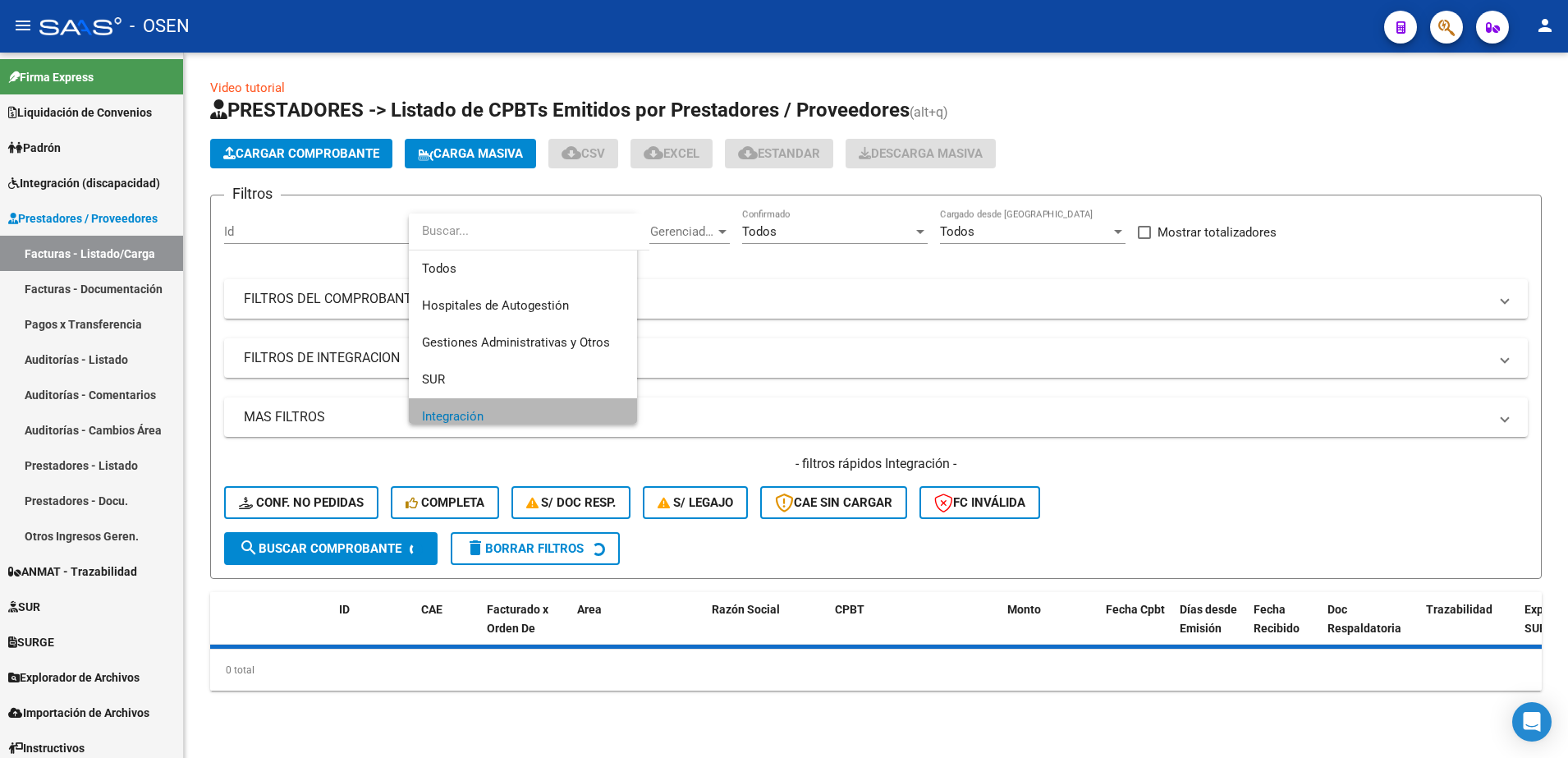
scroll to position [12, 0]
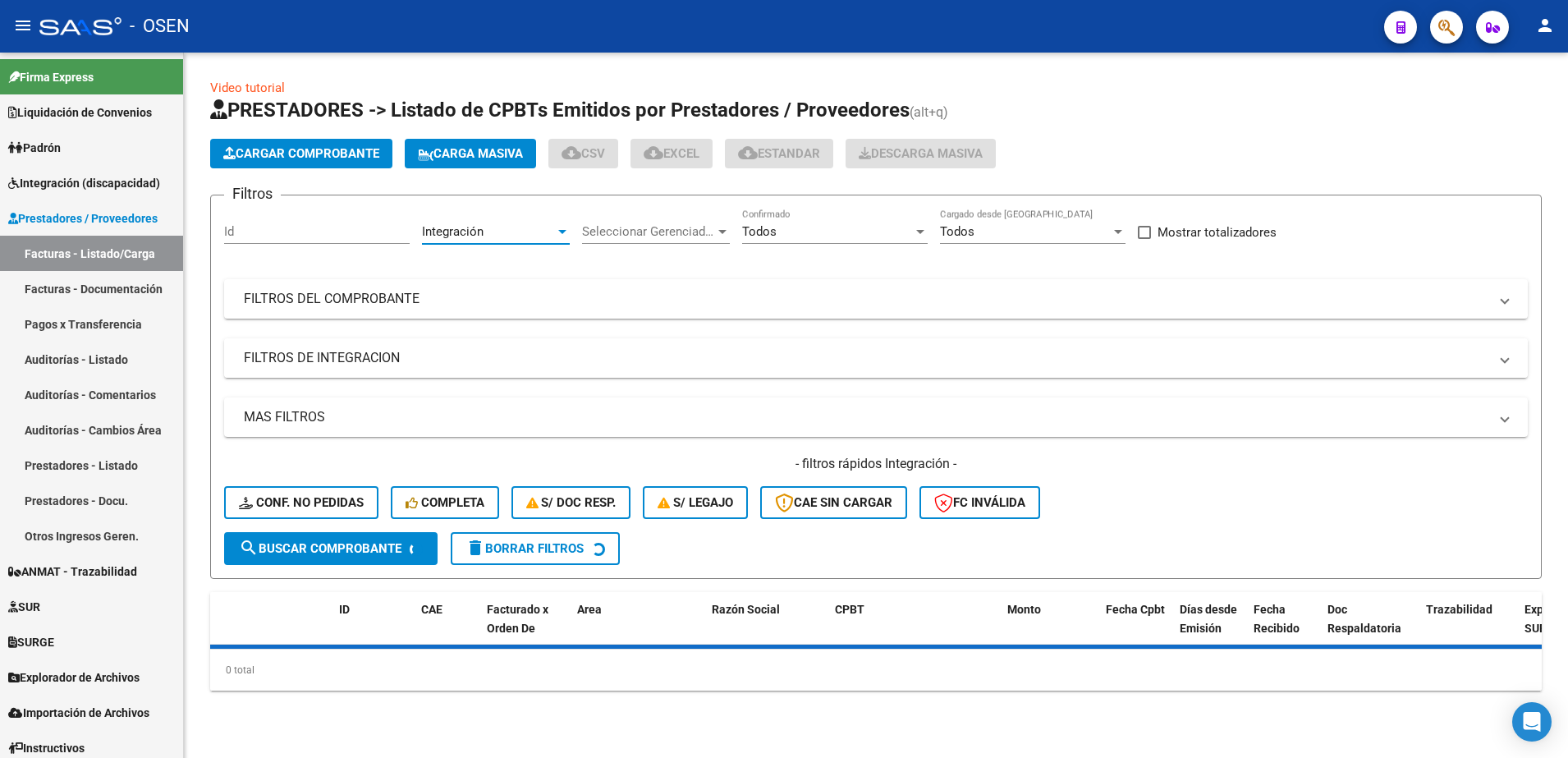
click at [405, 376] on mat-expansion-panel-header "FILTROS DE INTEGRACION" at bounding box center [876, 357] width 1304 height 40
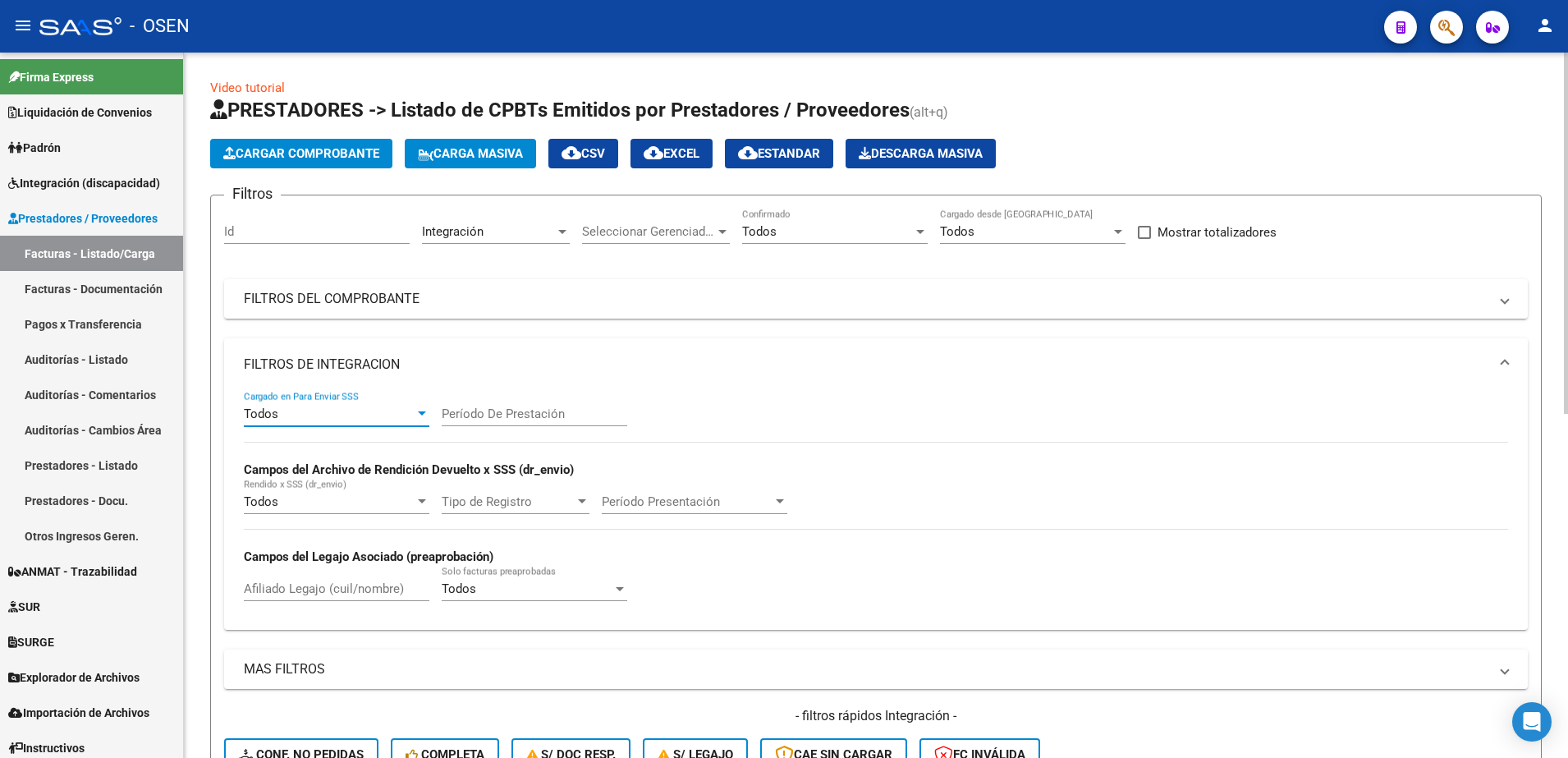
click at [358, 418] on div "Todos" at bounding box center [329, 414] width 171 height 15
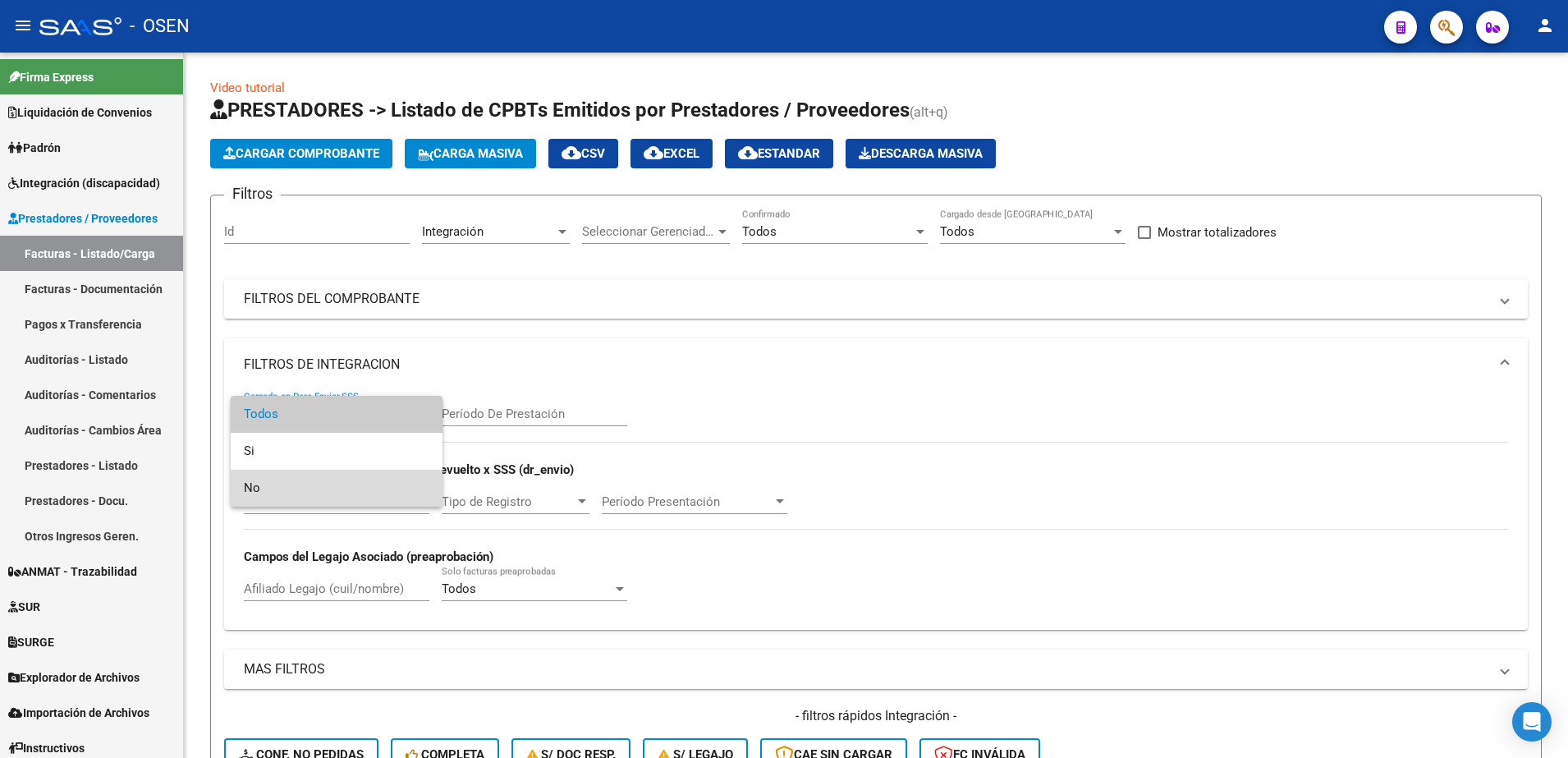
click at [314, 481] on span "No" at bounding box center [336, 488] width 185 height 37
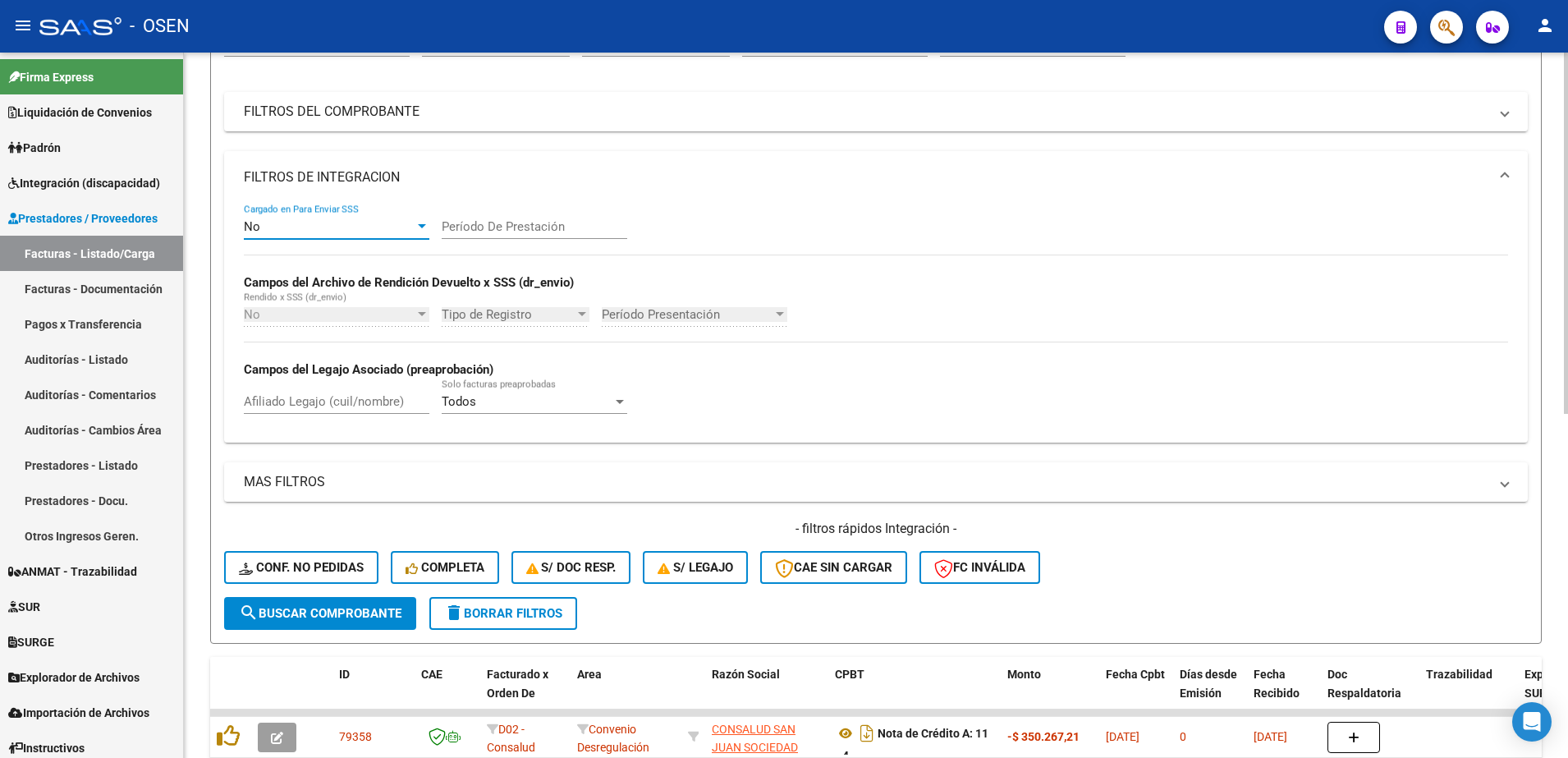
scroll to position [189, 0]
click at [1566, 477] on div at bounding box center [1566, 332] width 4 height 362
click at [389, 616] on span "search Buscar Comprobante" at bounding box center [320, 612] width 163 height 15
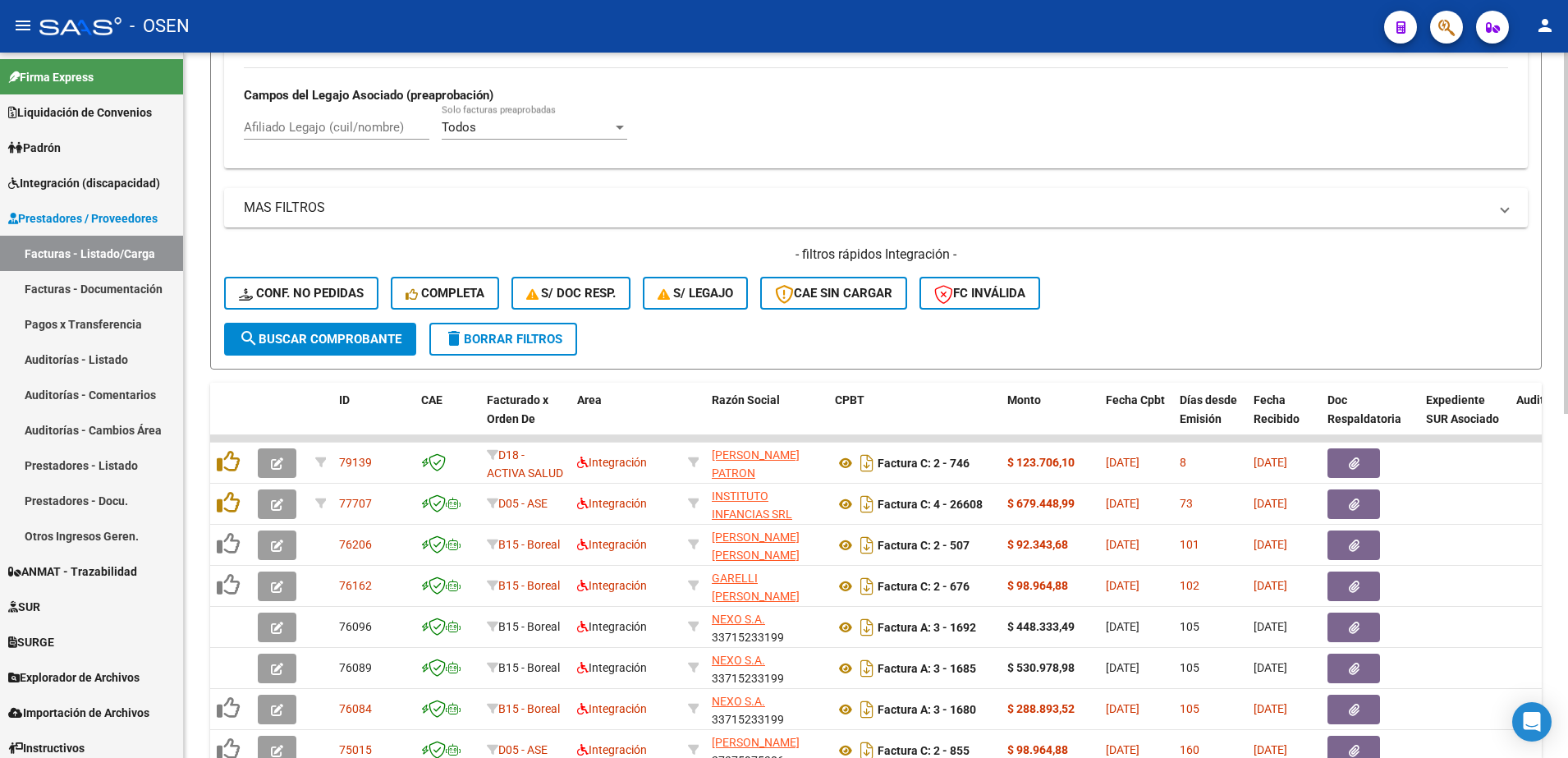
scroll to position [482, 0]
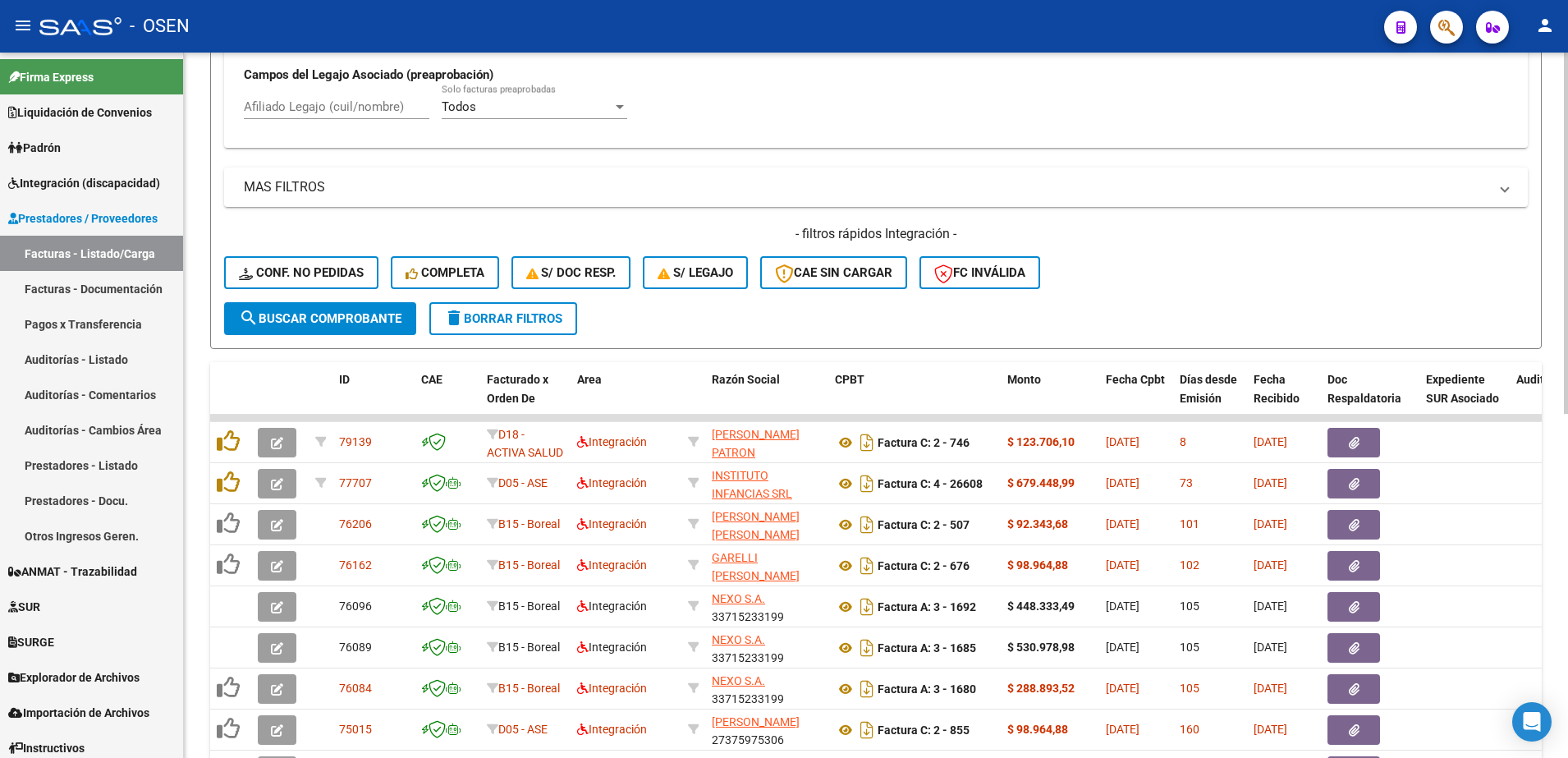
click at [1565, 345] on div at bounding box center [1566, 486] width 4 height 362
